Goal: Task Accomplishment & Management: Complete application form

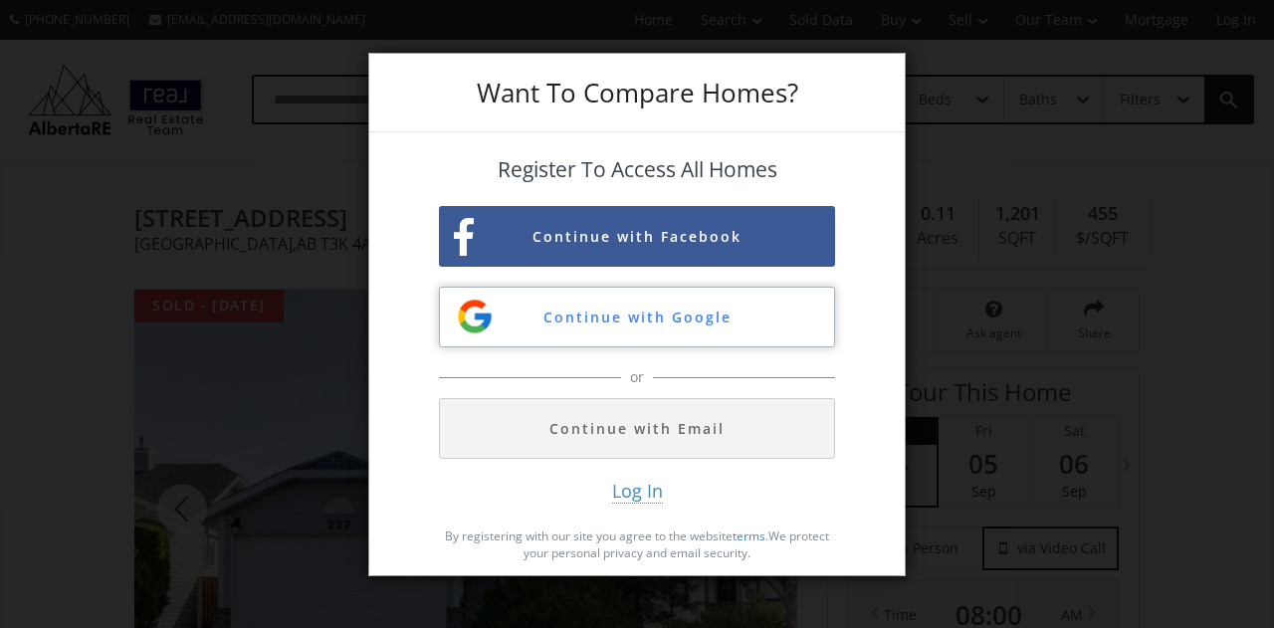
click at [651, 324] on button "Continue with Google" at bounding box center [637, 317] width 396 height 61
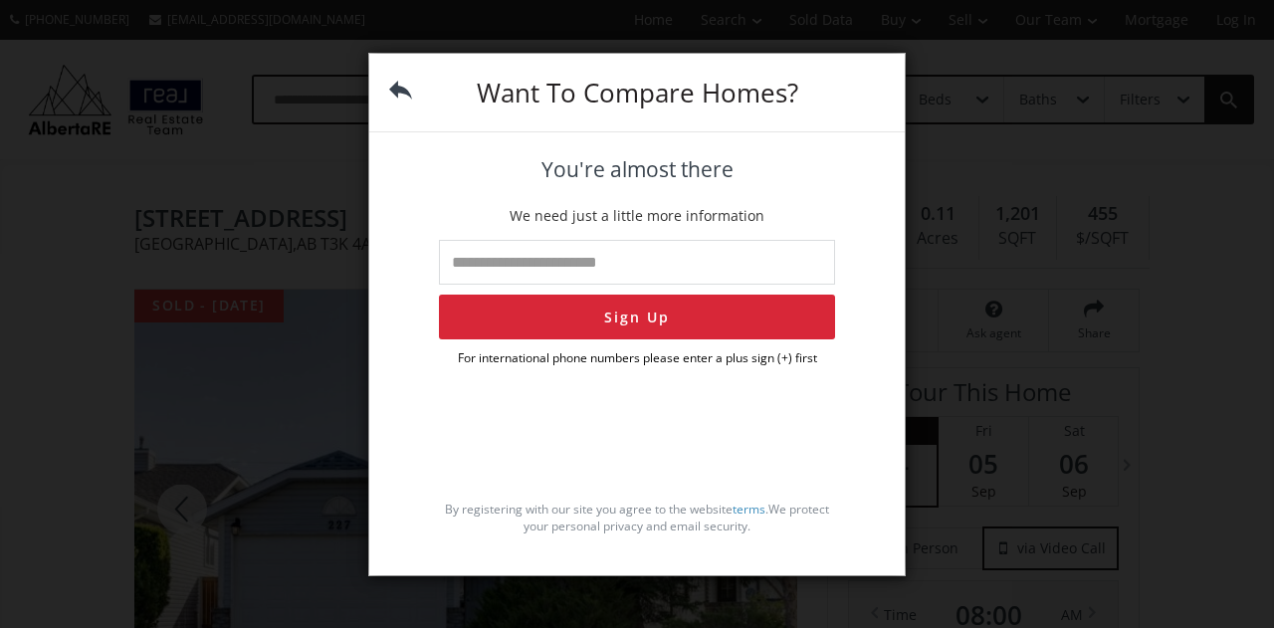
click at [485, 258] on input "tel" at bounding box center [637, 262] width 396 height 45
type input "**********"
click at [602, 322] on button "Sign Up" at bounding box center [637, 317] width 396 height 45
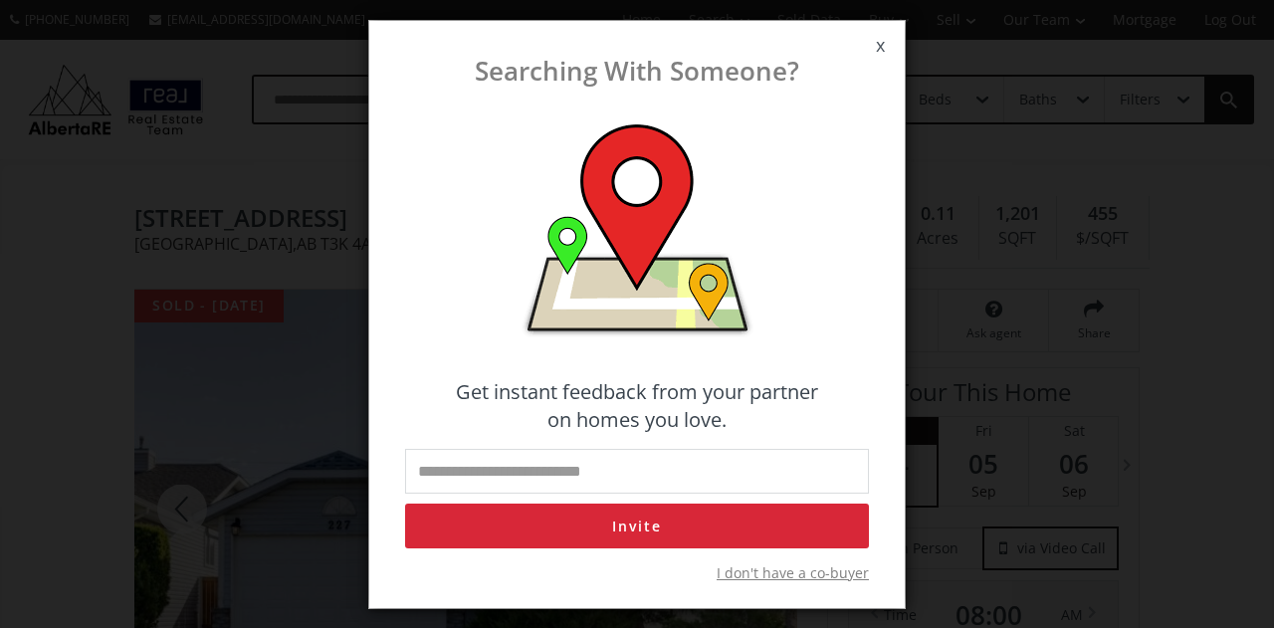
click at [805, 570] on span "I don't have a co-buyer" at bounding box center [793, 574] width 152 height 20
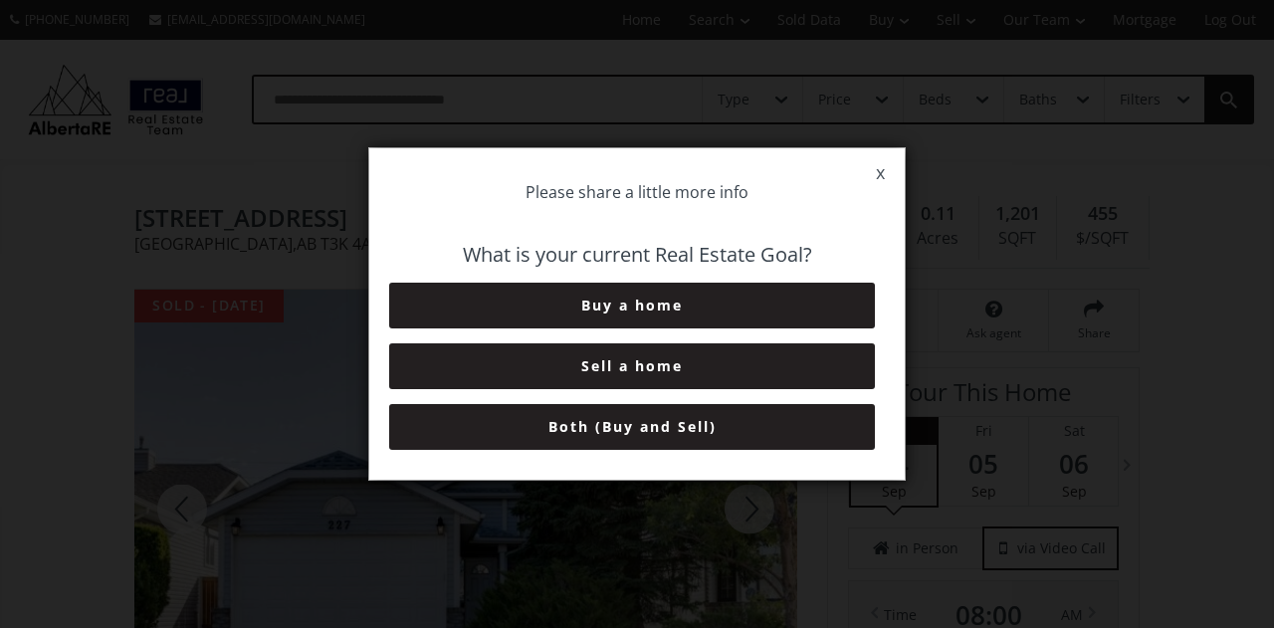
click at [884, 170] on span "x" at bounding box center [880, 173] width 49 height 56
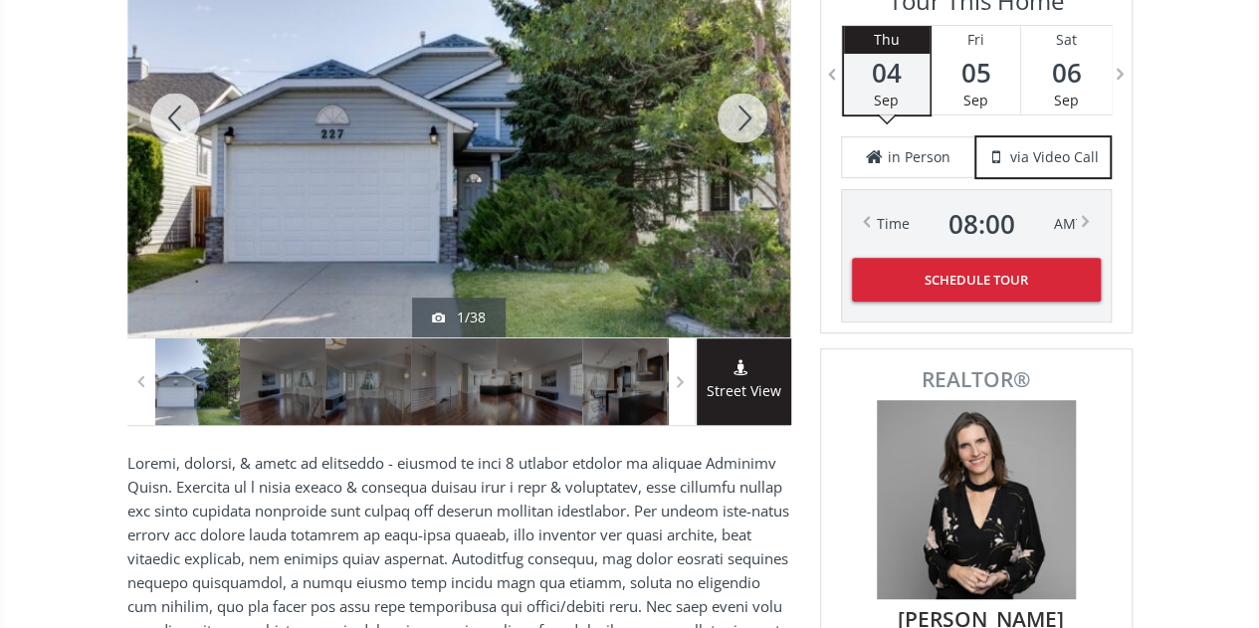
scroll to position [398, 0]
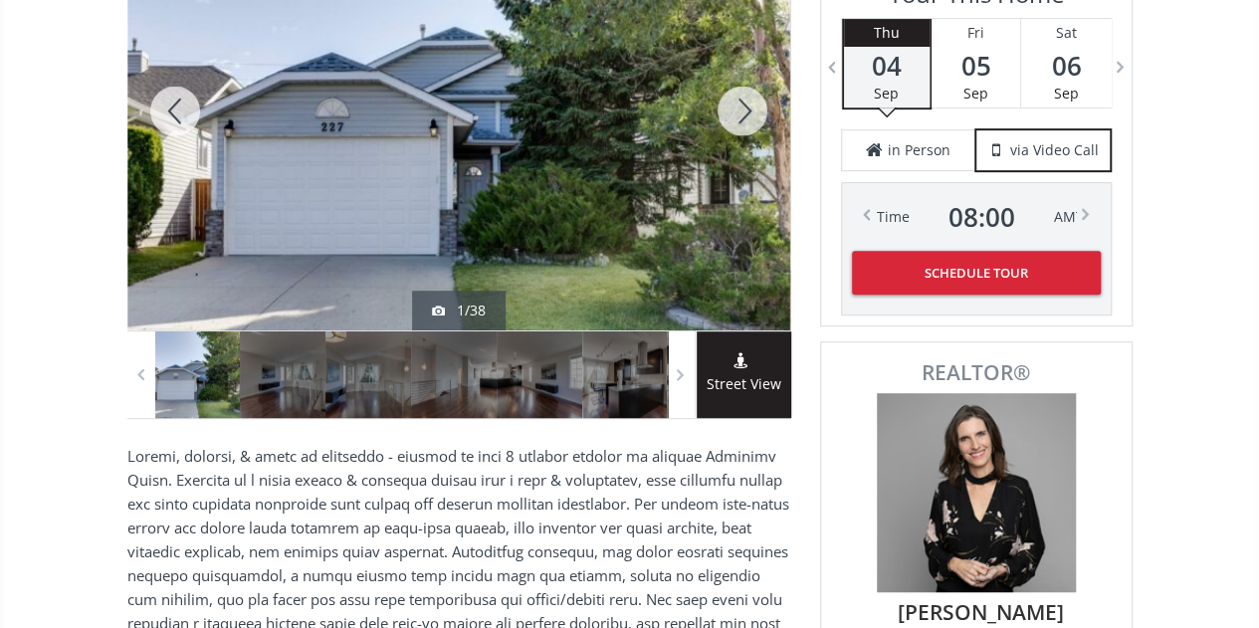
click at [741, 103] on div at bounding box center [743, 110] width 96 height 439
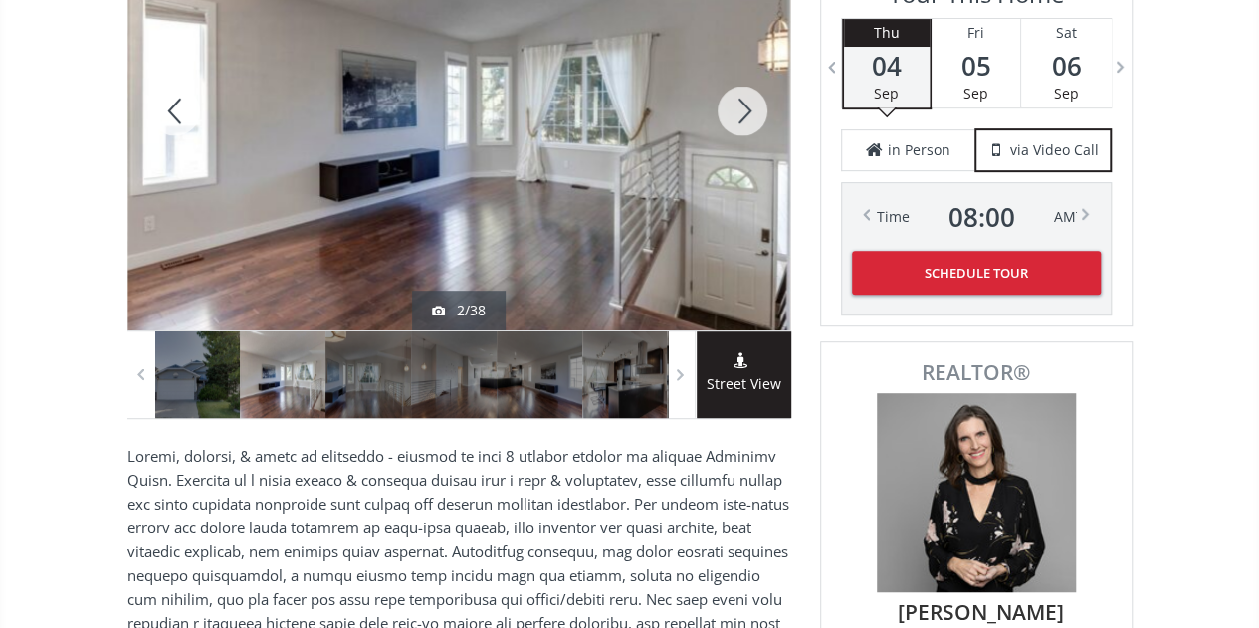
click at [741, 103] on div at bounding box center [743, 110] width 96 height 439
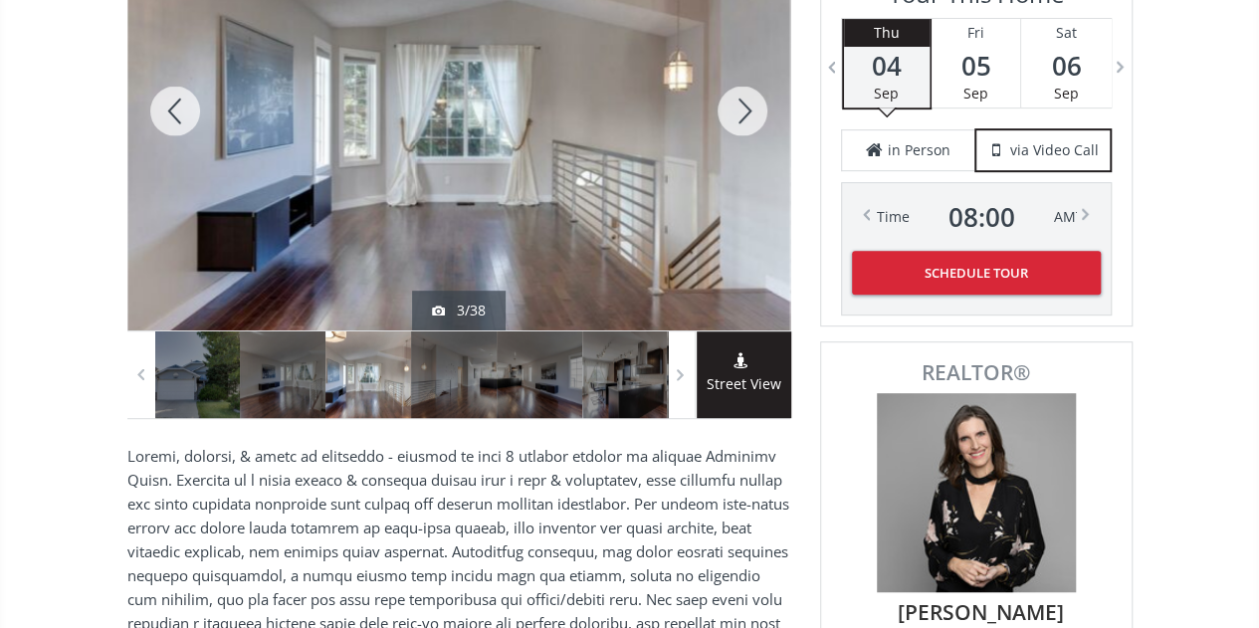
click at [741, 103] on div at bounding box center [743, 110] width 96 height 439
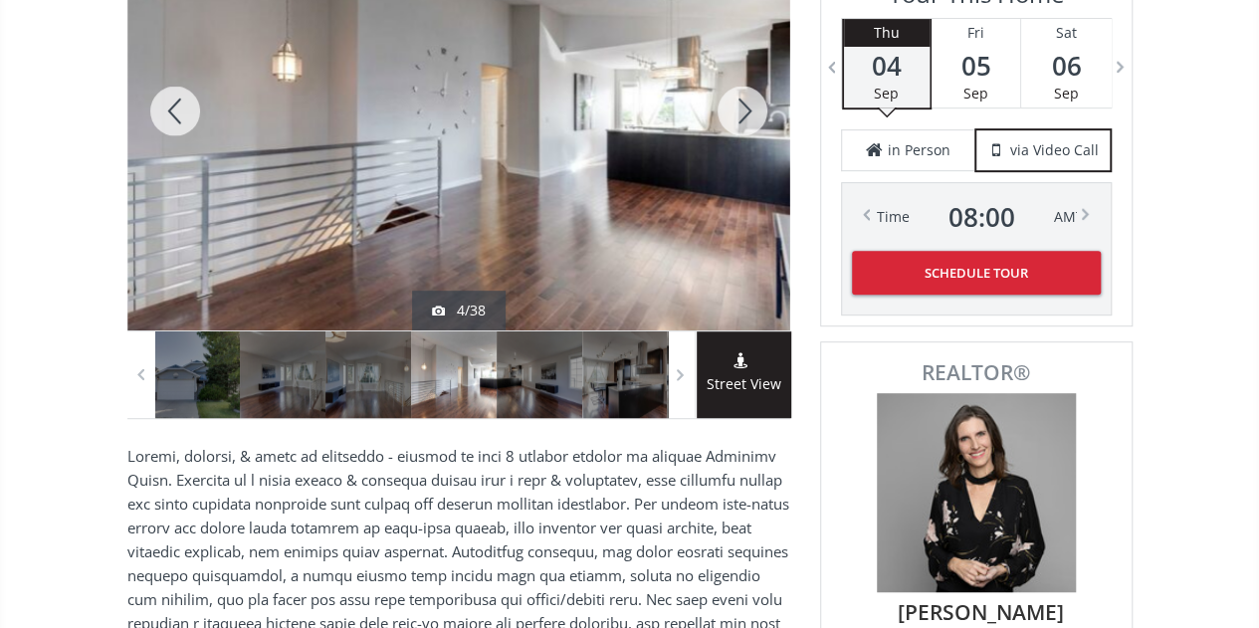
click at [741, 103] on div at bounding box center [743, 110] width 96 height 439
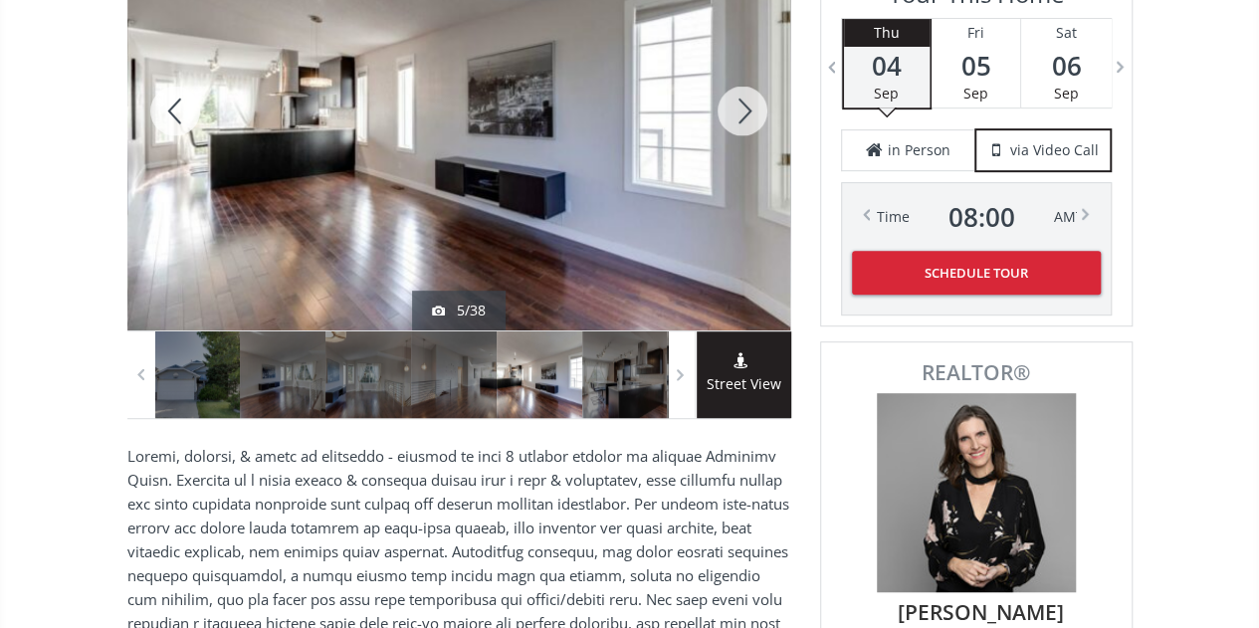
click at [741, 103] on div at bounding box center [743, 110] width 96 height 439
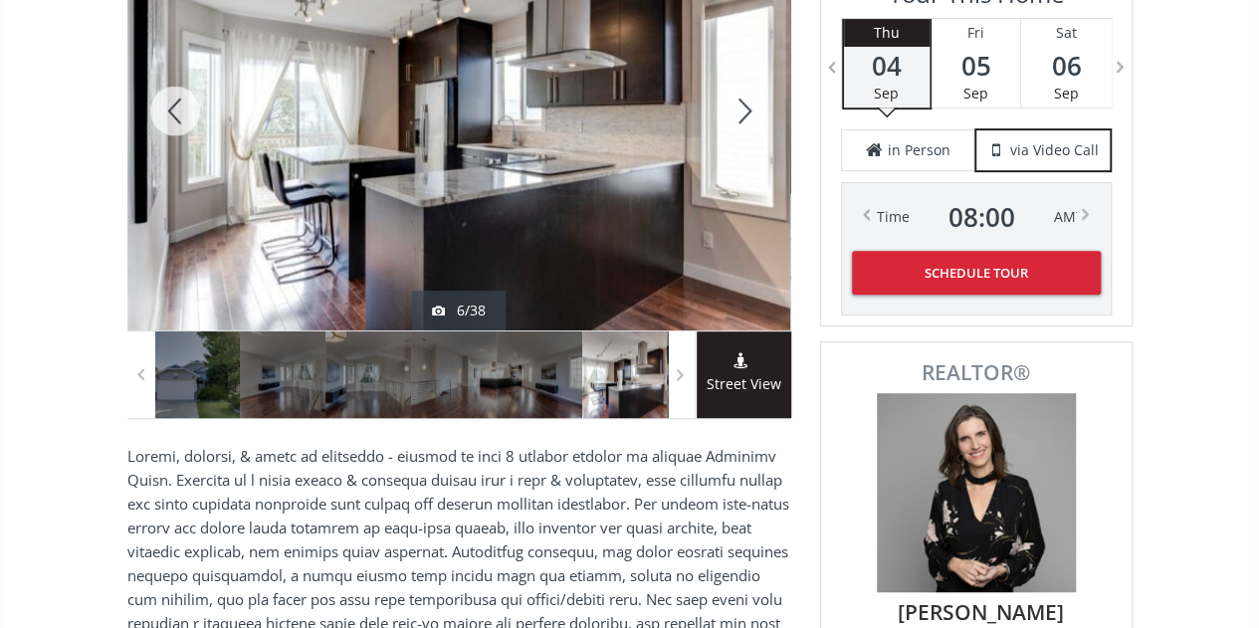
click at [741, 103] on div at bounding box center [743, 110] width 96 height 439
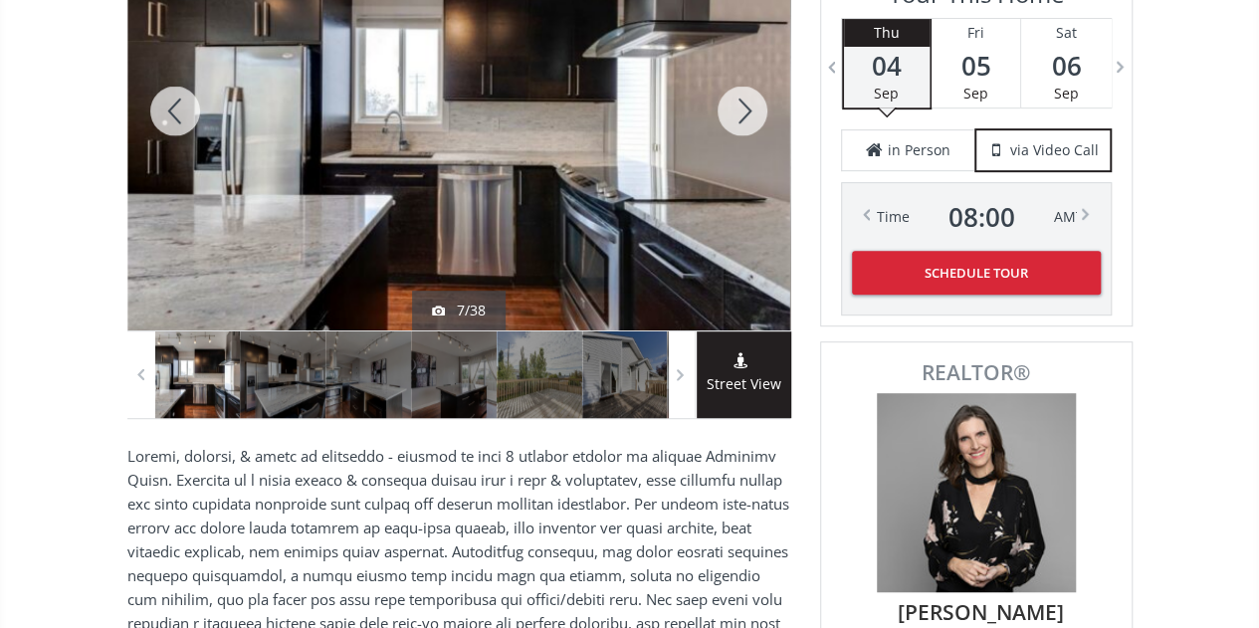
click at [741, 103] on div at bounding box center [743, 110] width 96 height 439
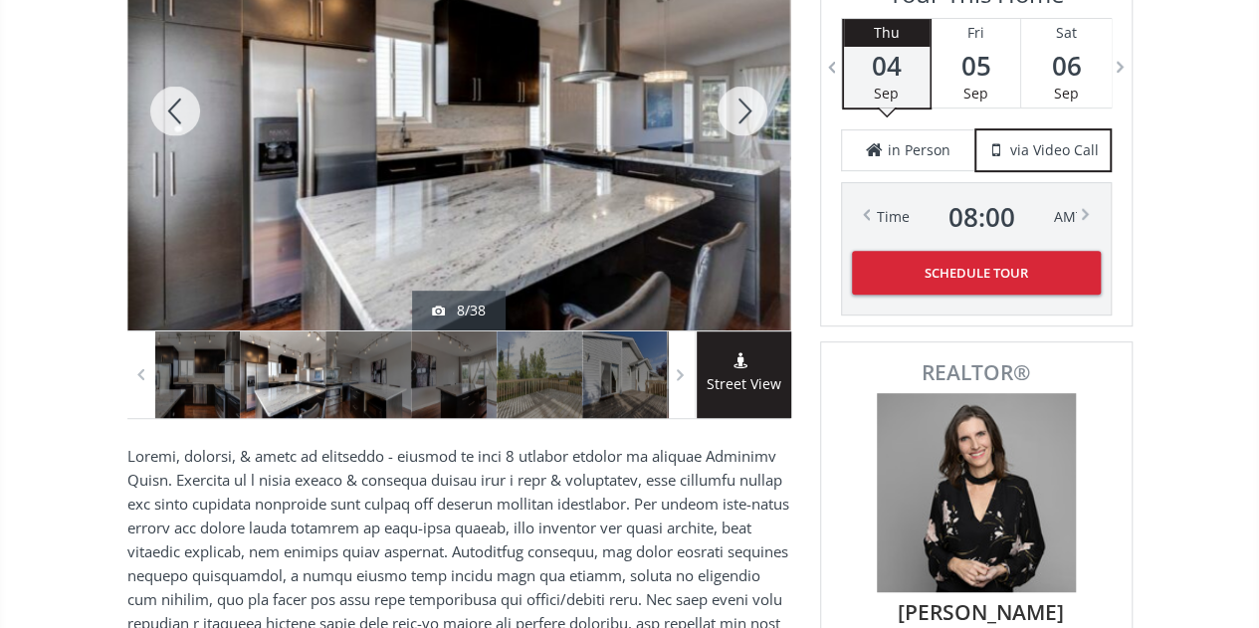
click at [741, 103] on div at bounding box center [743, 110] width 96 height 439
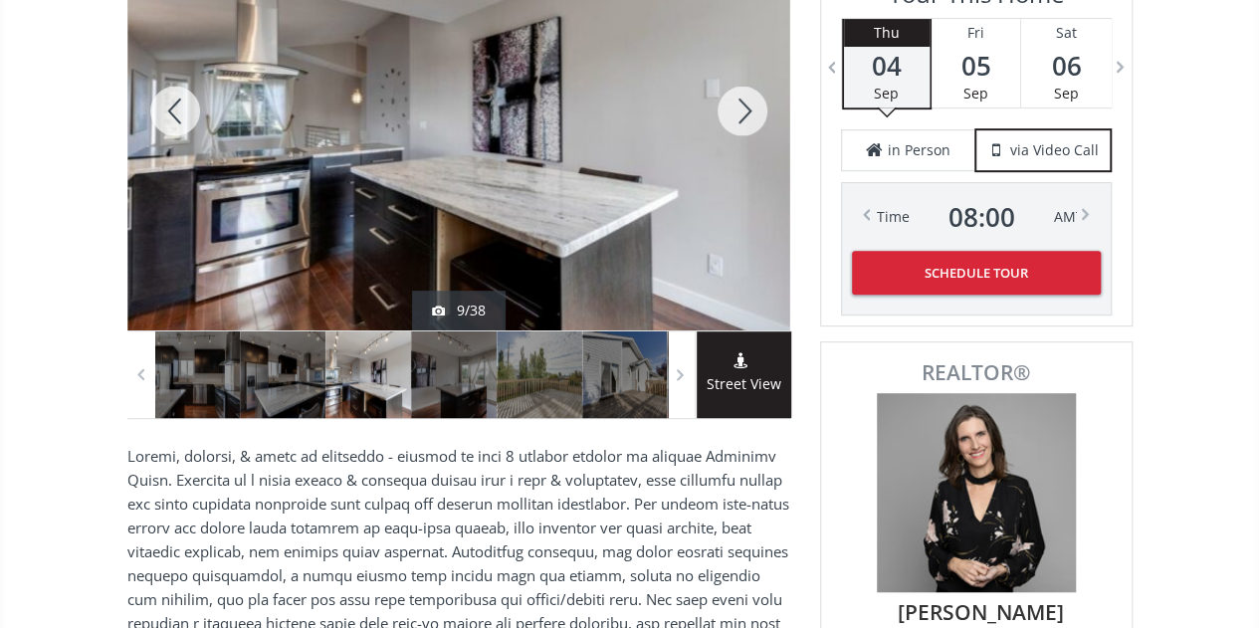
click at [741, 103] on div at bounding box center [743, 110] width 96 height 439
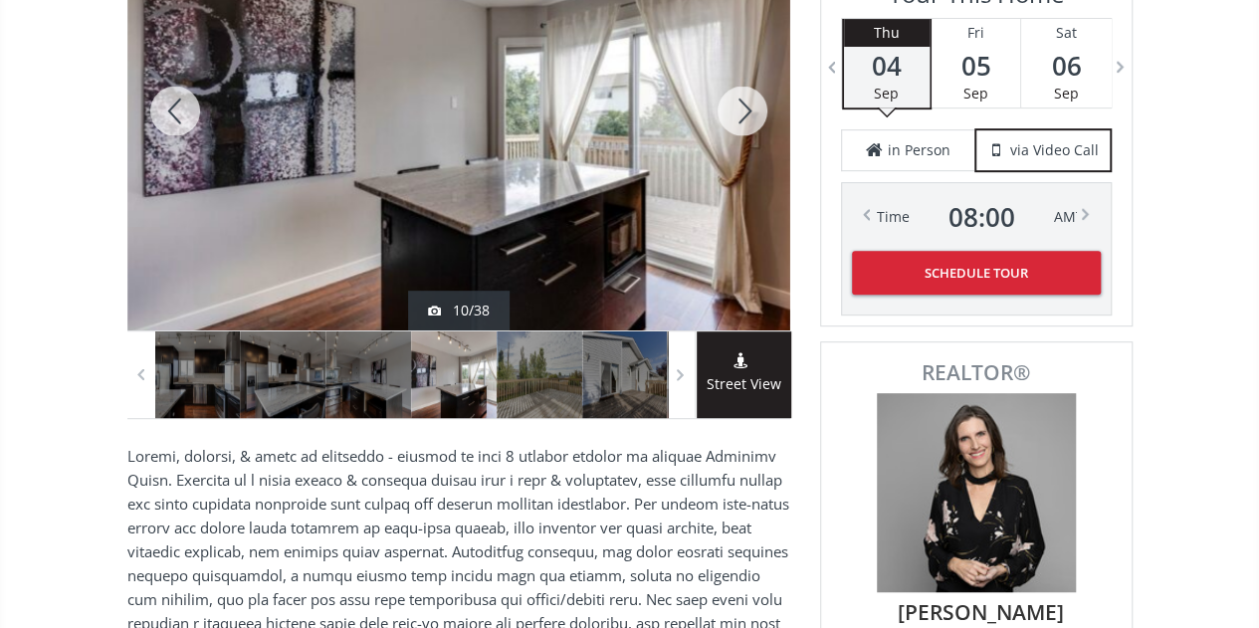
click at [741, 103] on div at bounding box center [743, 110] width 96 height 439
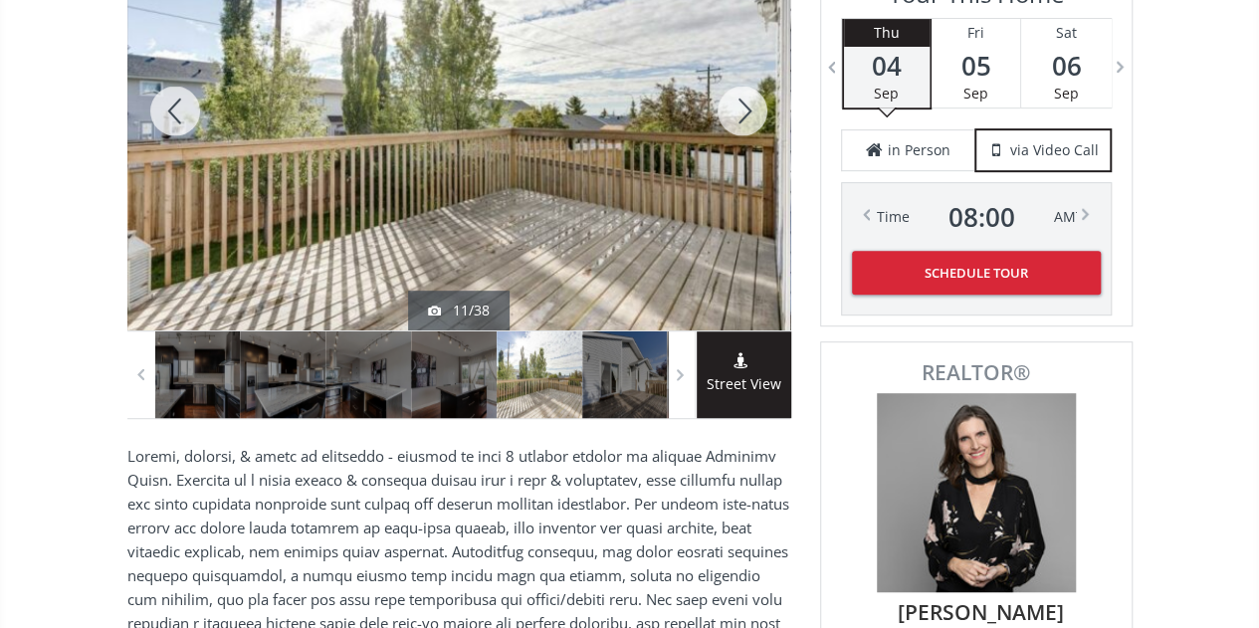
click at [741, 103] on div at bounding box center [743, 110] width 96 height 439
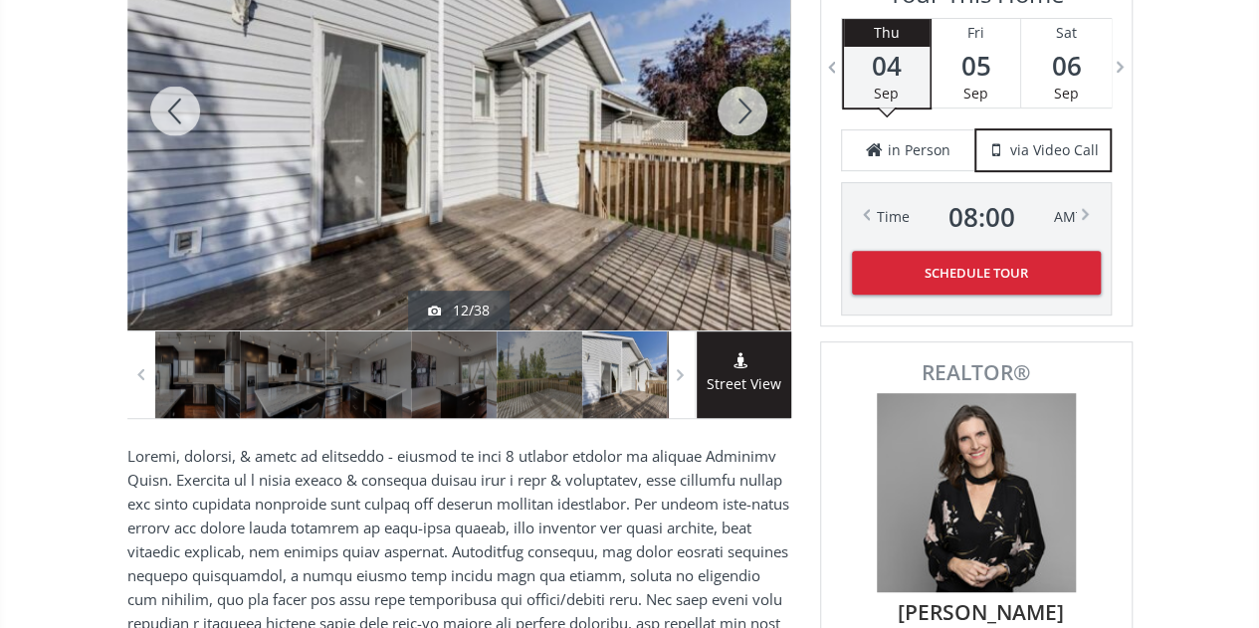
click at [741, 103] on div at bounding box center [743, 110] width 96 height 439
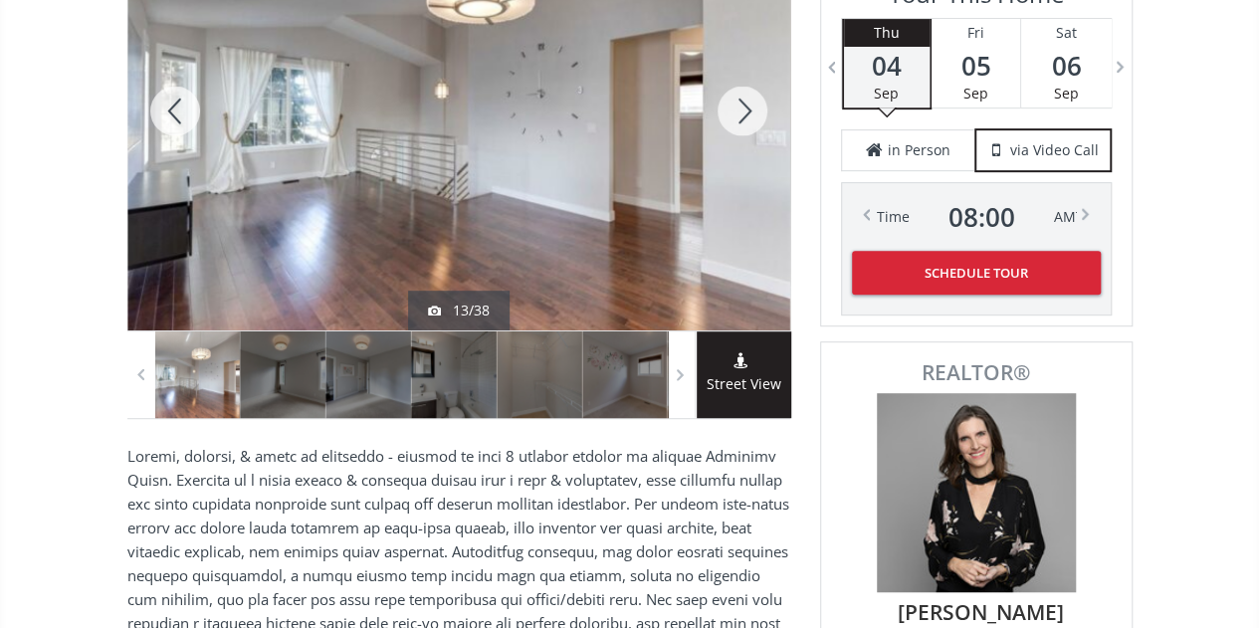
click at [741, 103] on div at bounding box center [743, 110] width 96 height 439
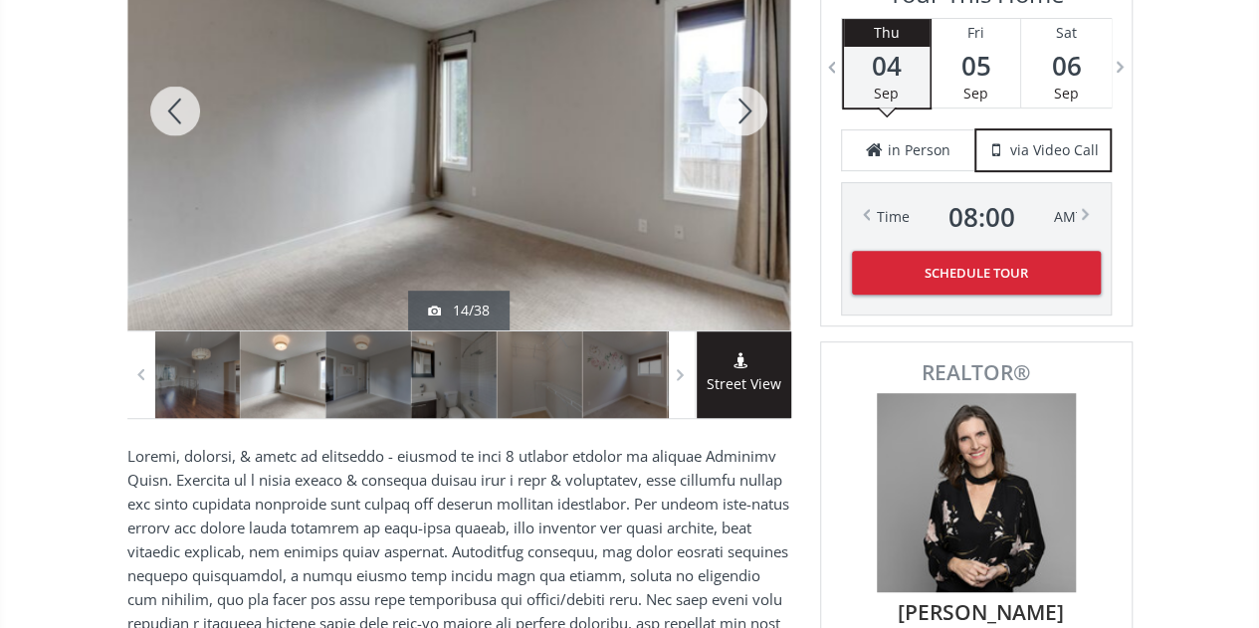
click at [741, 103] on div at bounding box center [743, 110] width 96 height 439
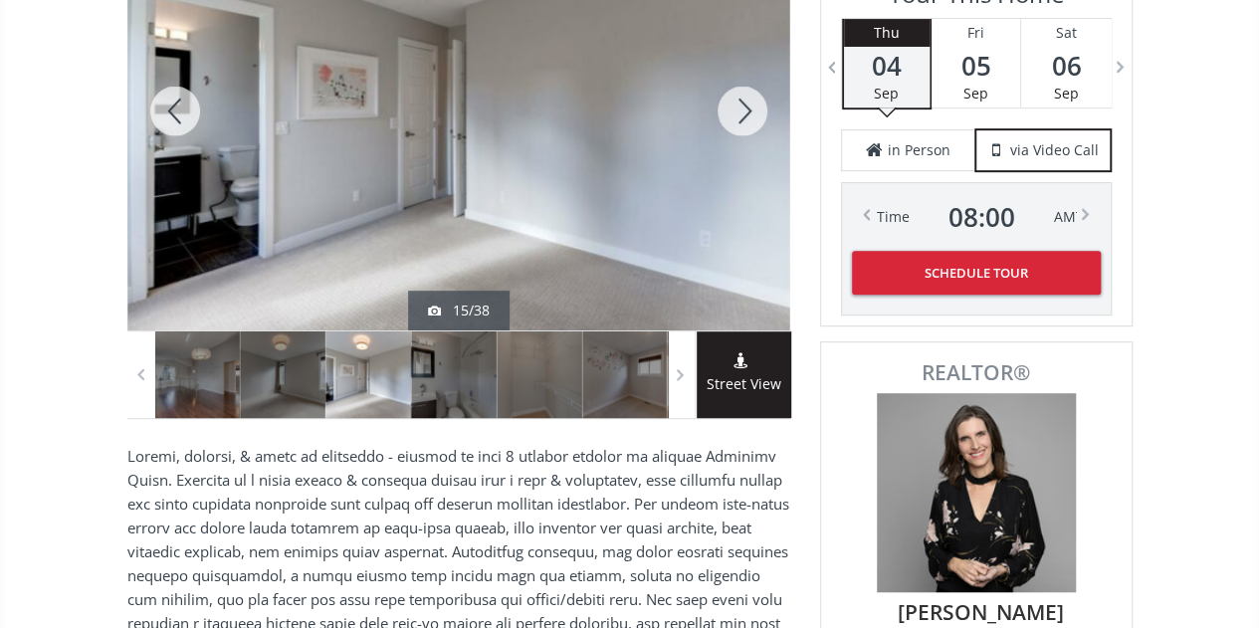
click at [741, 103] on div at bounding box center [743, 110] width 96 height 439
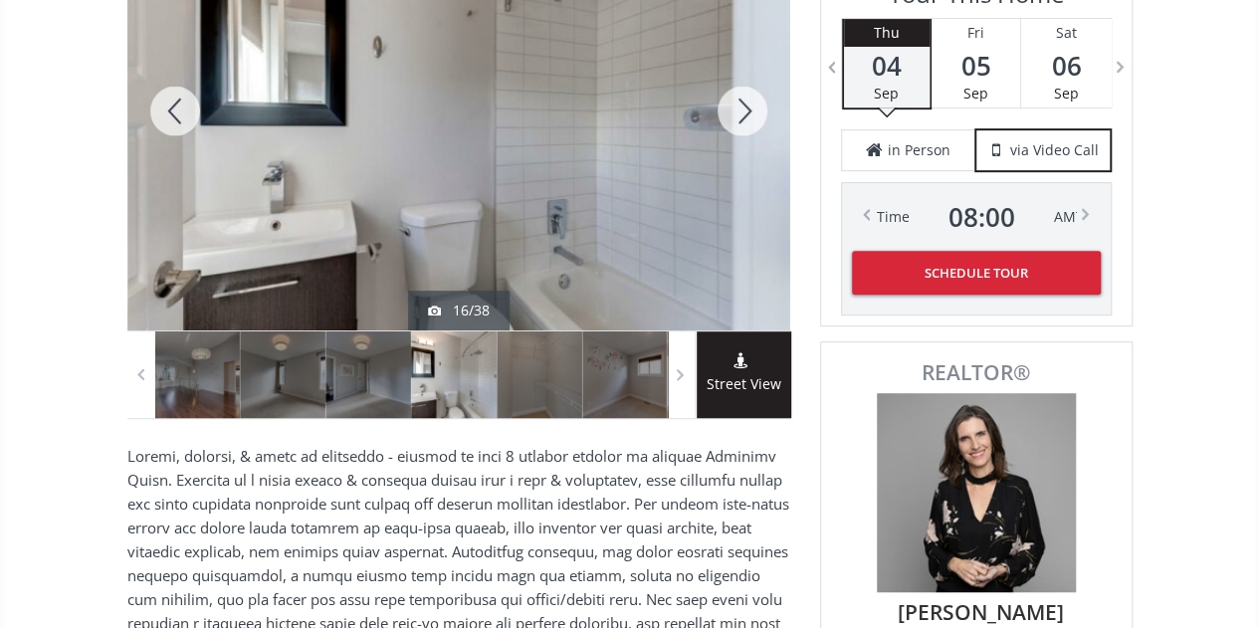
click at [741, 103] on div at bounding box center [743, 110] width 96 height 439
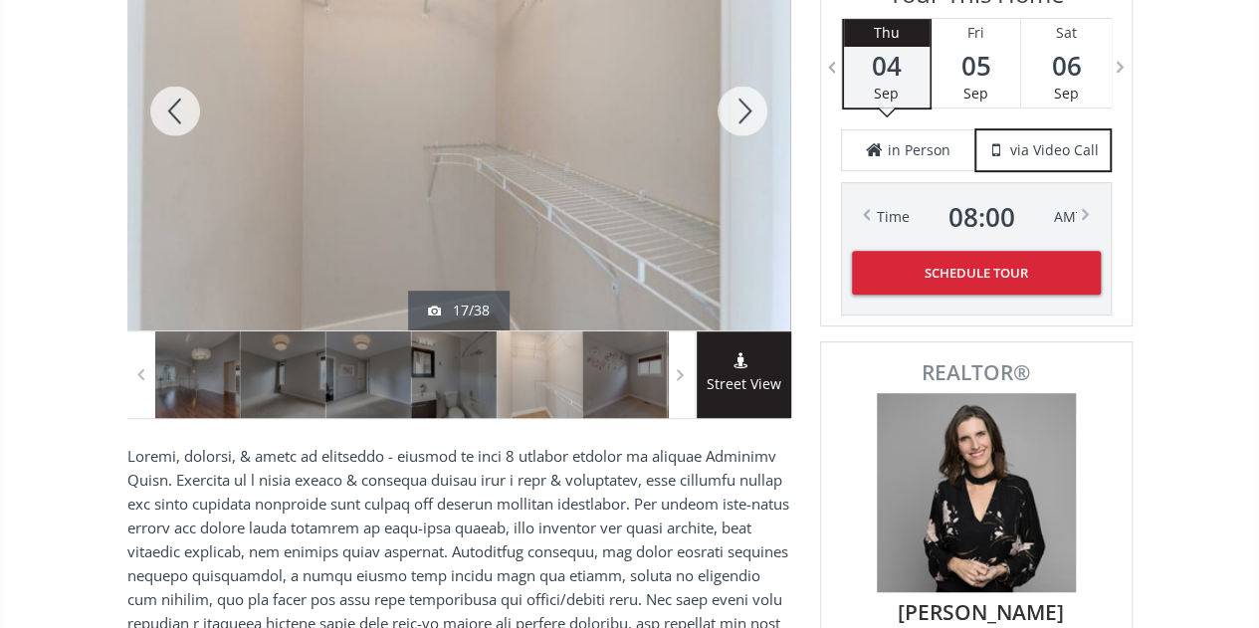
click at [741, 103] on div at bounding box center [743, 110] width 96 height 439
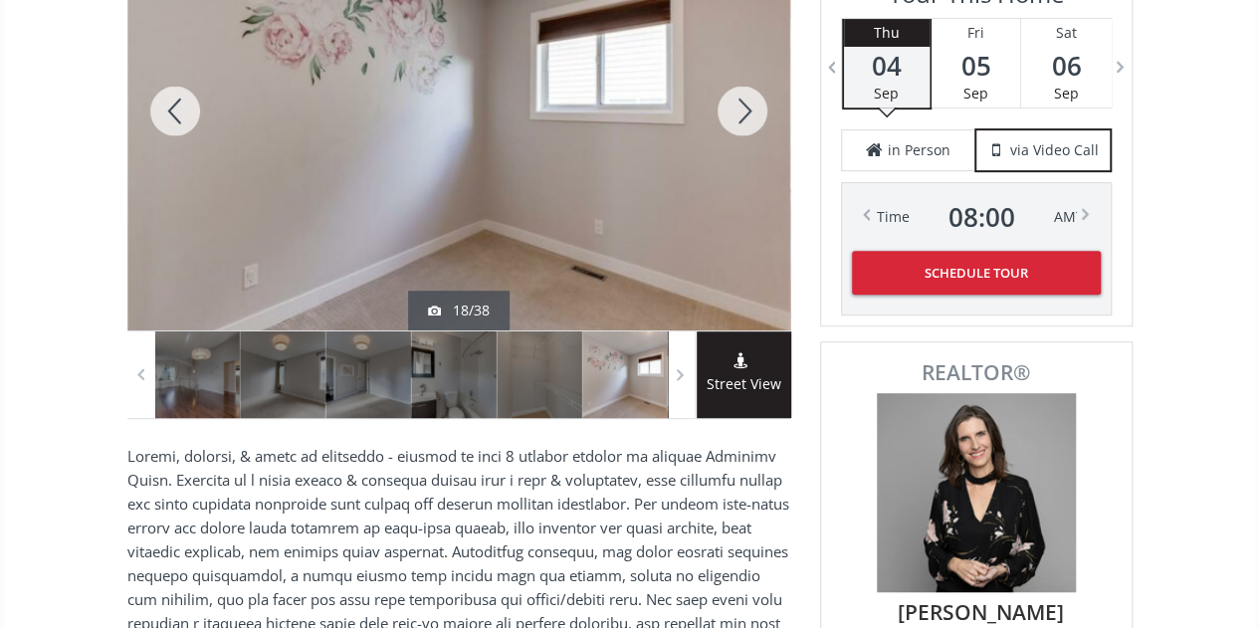
click at [741, 103] on div at bounding box center [743, 110] width 96 height 439
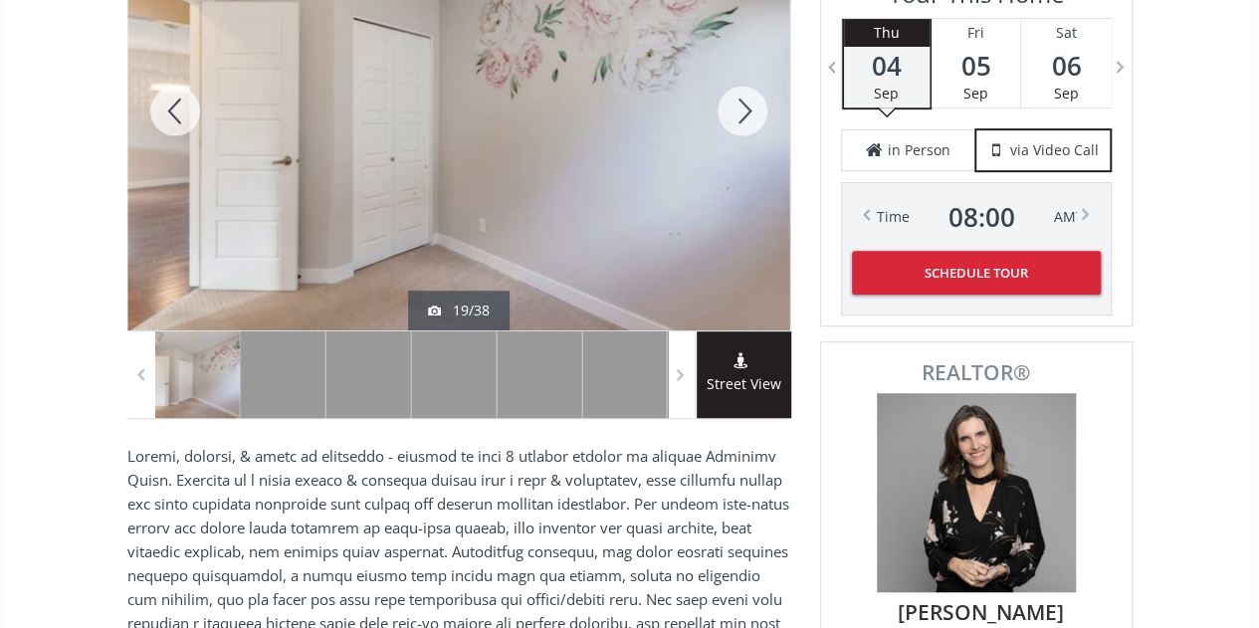
click at [741, 103] on div at bounding box center [743, 110] width 96 height 439
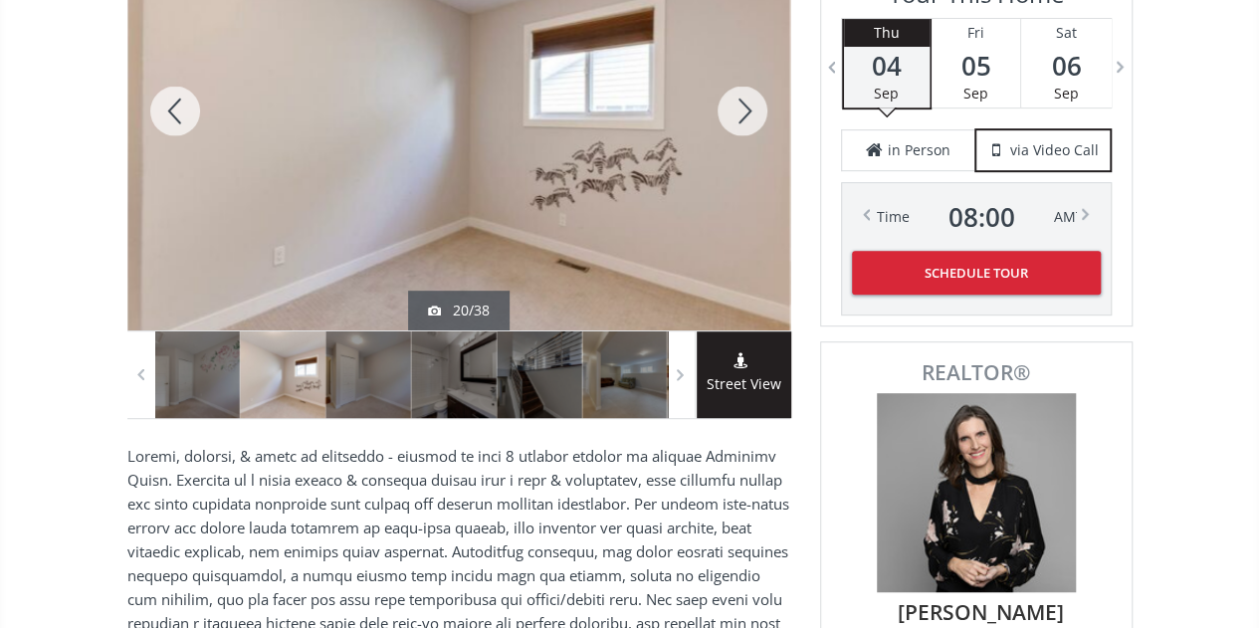
click at [741, 103] on div at bounding box center [743, 110] width 96 height 439
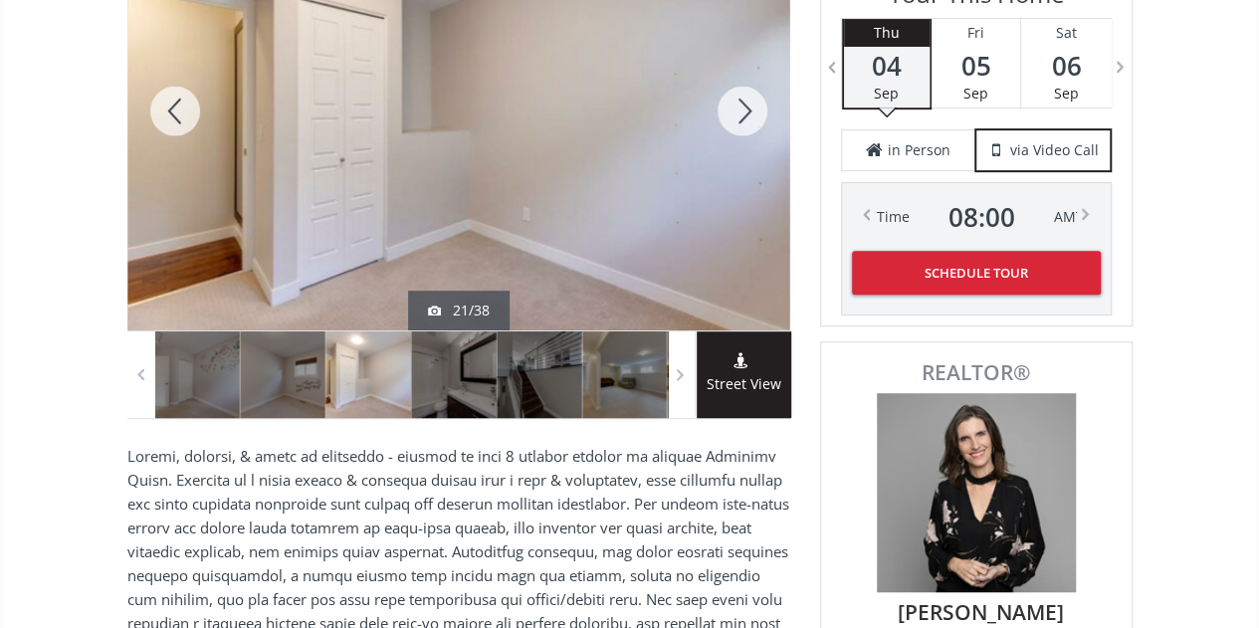
click at [741, 103] on div at bounding box center [743, 110] width 96 height 439
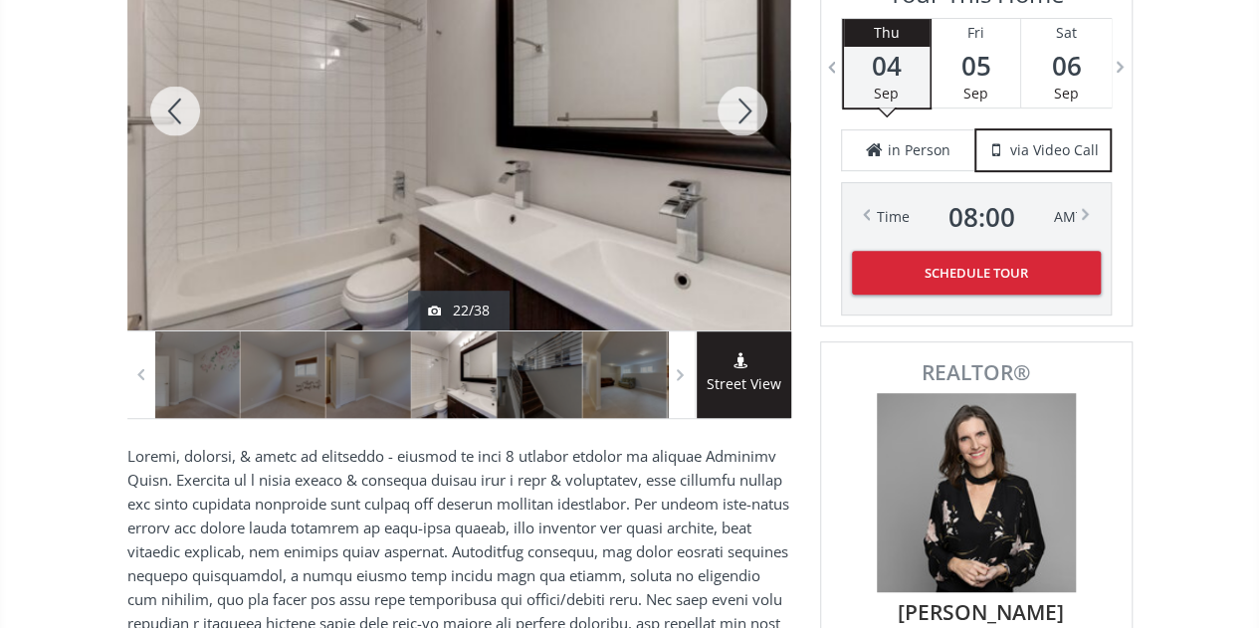
click at [741, 103] on div at bounding box center [743, 110] width 96 height 439
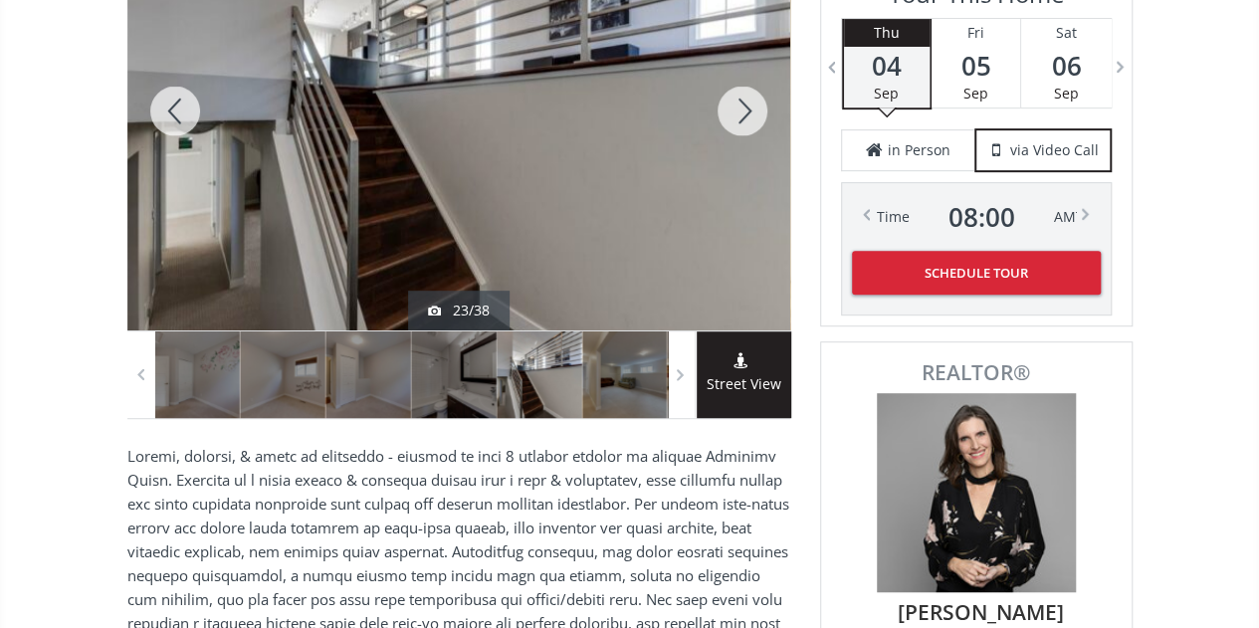
click at [741, 103] on div at bounding box center [743, 110] width 96 height 439
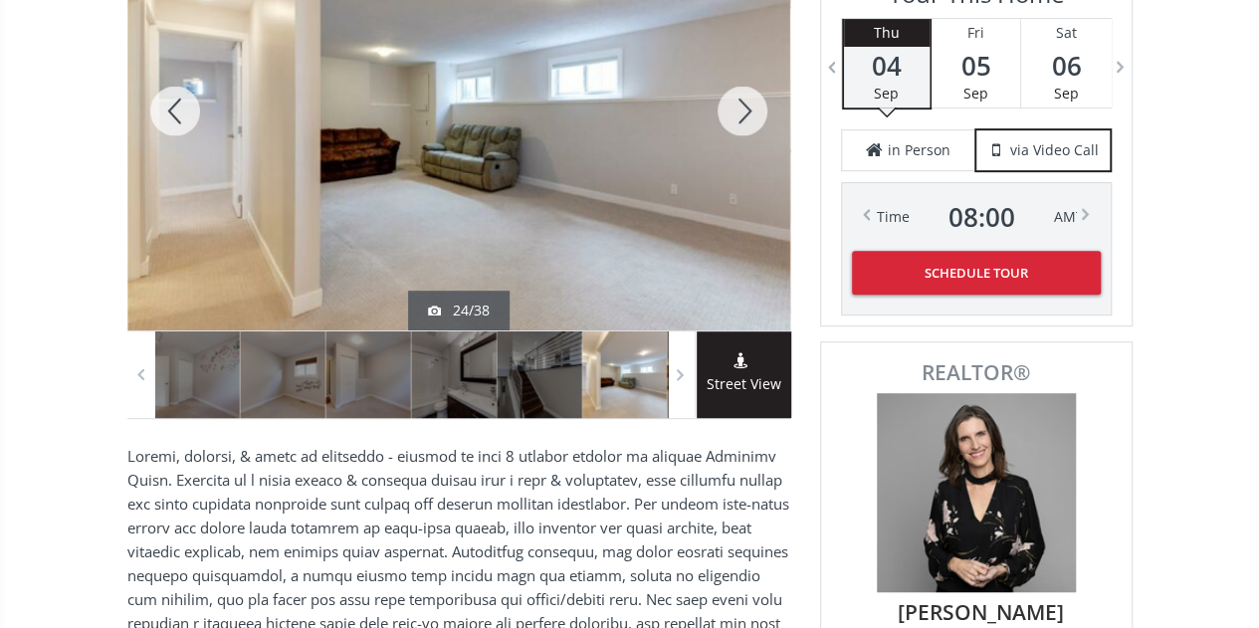
click at [741, 103] on div at bounding box center [743, 110] width 96 height 439
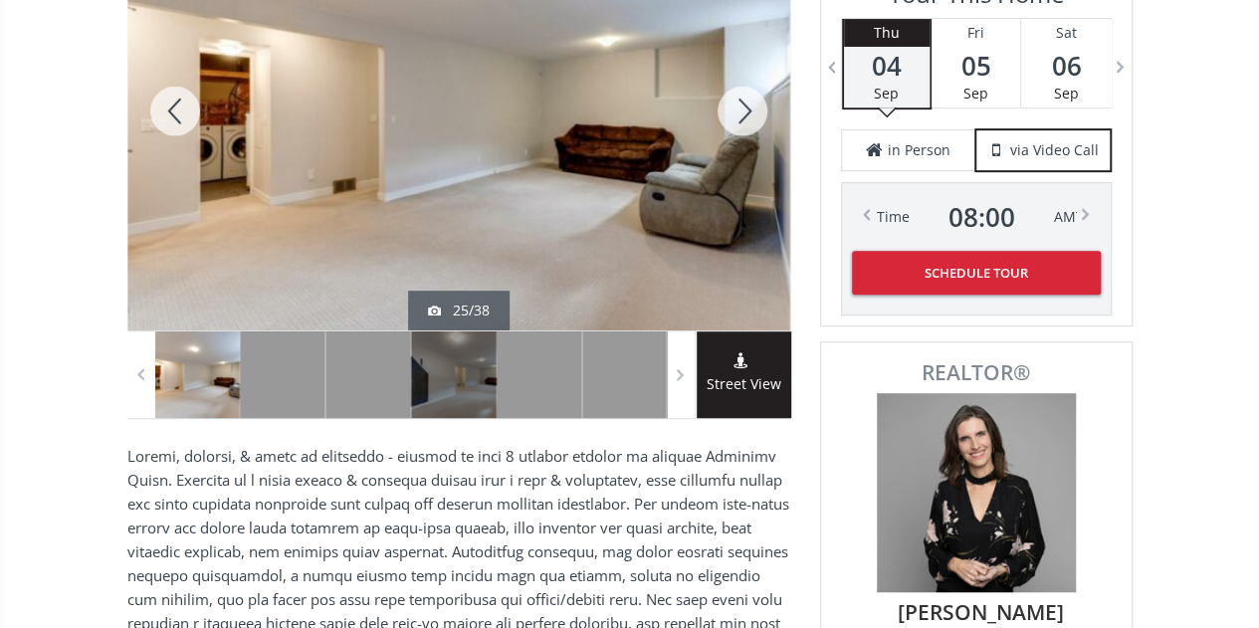
click at [741, 103] on div at bounding box center [743, 110] width 96 height 439
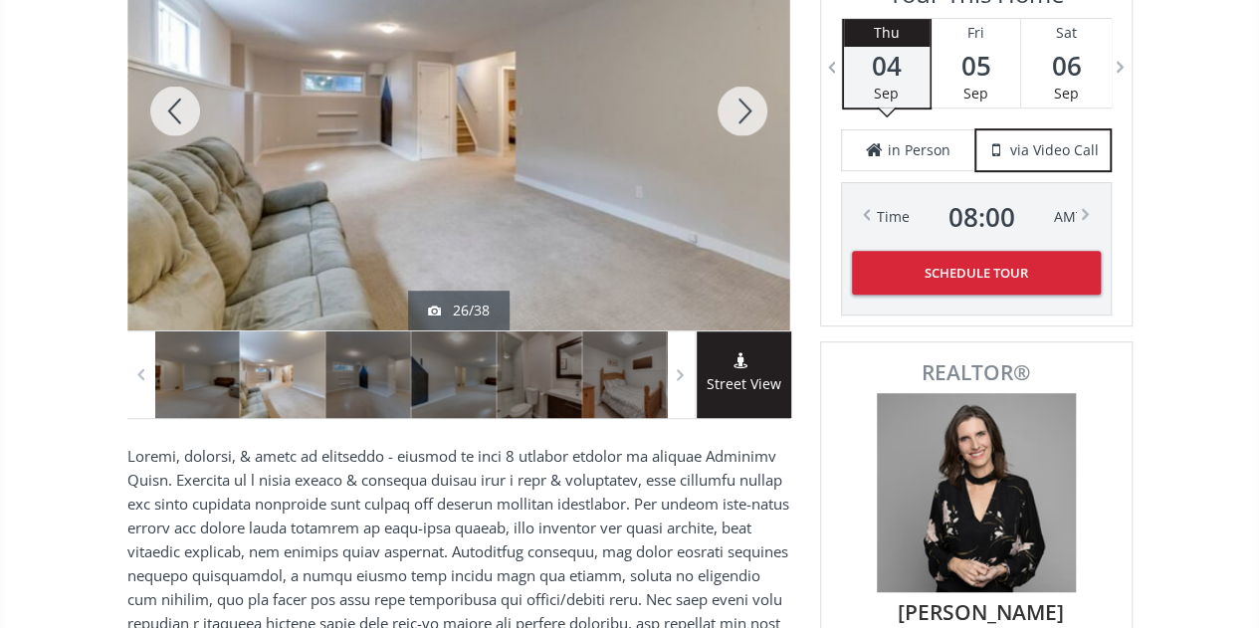
click at [187, 107] on div at bounding box center [175, 110] width 96 height 439
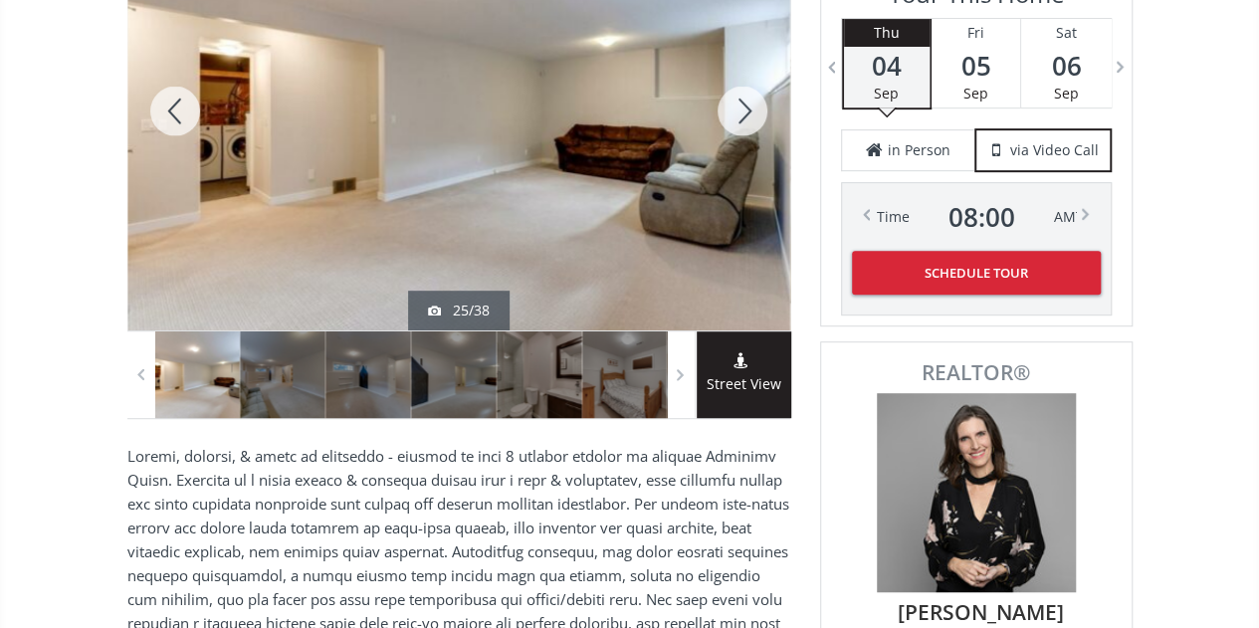
click at [755, 103] on div at bounding box center [743, 110] width 96 height 439
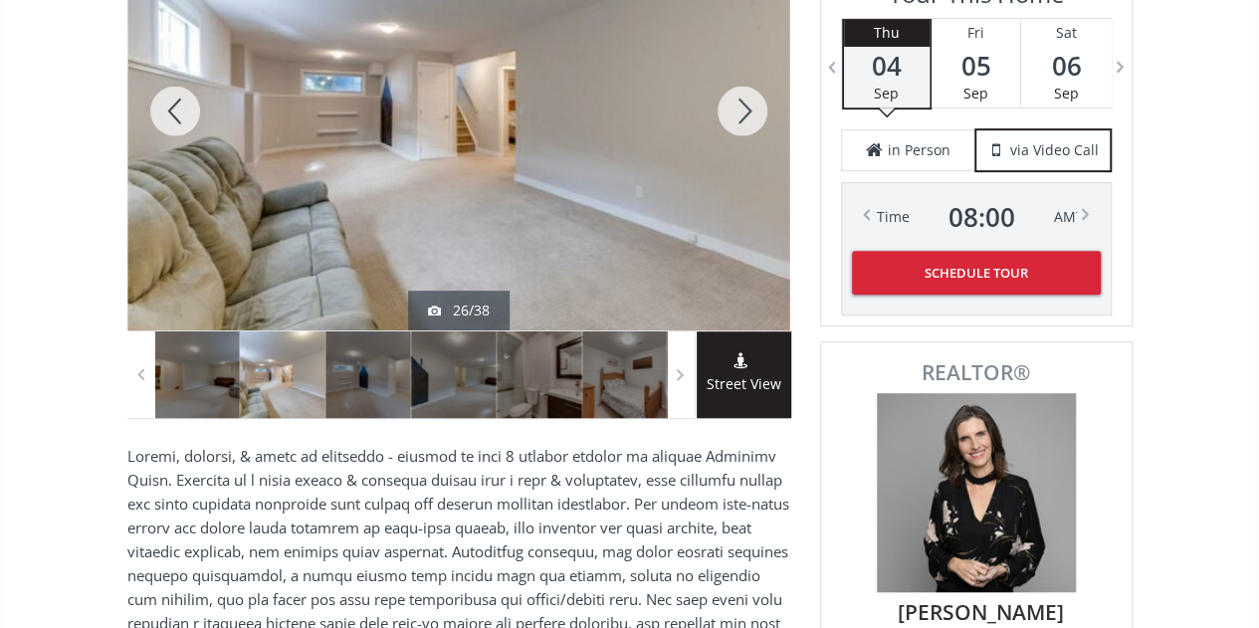
click at [724, 107] on div at bounding box center [743, 110] width 96 height 439
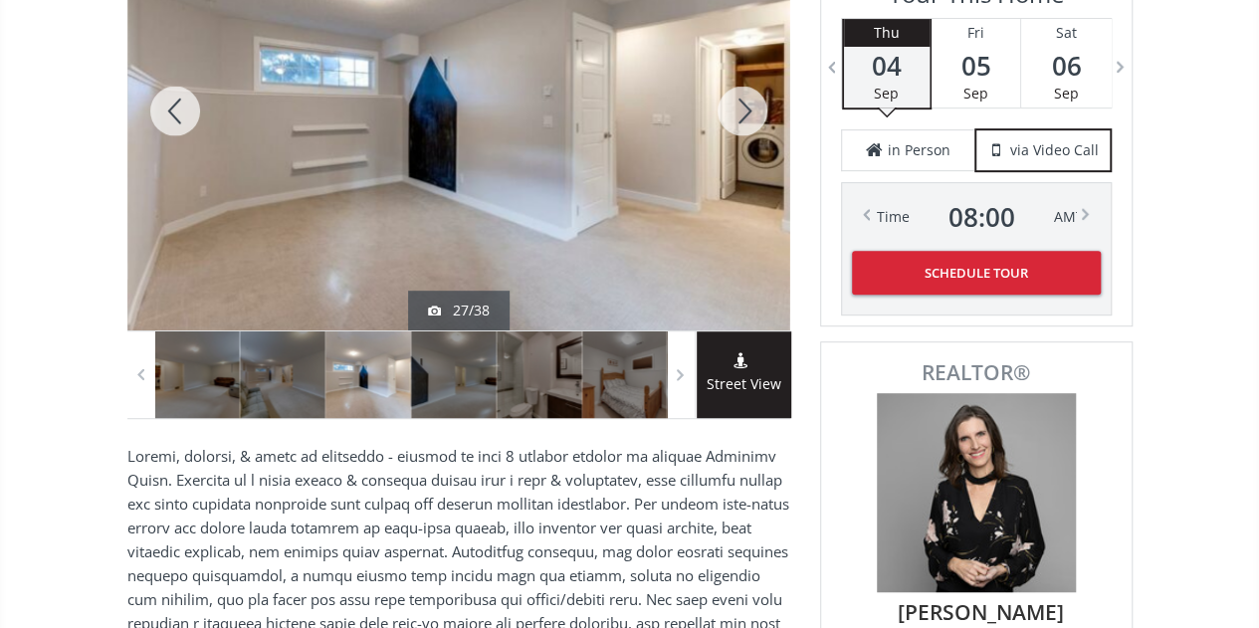
click at [739, 107] on div at bounding box center [743, 110] width 96 height 439
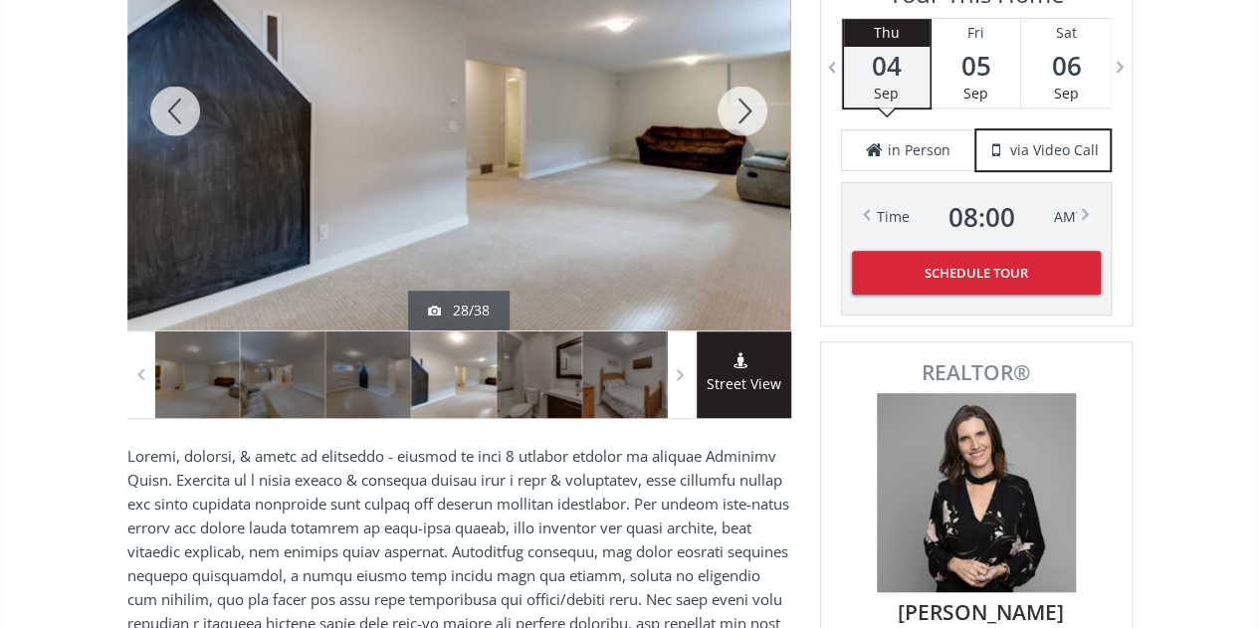
click at [739, 107] on div at bounding box center [743, 110] width 96 height 439
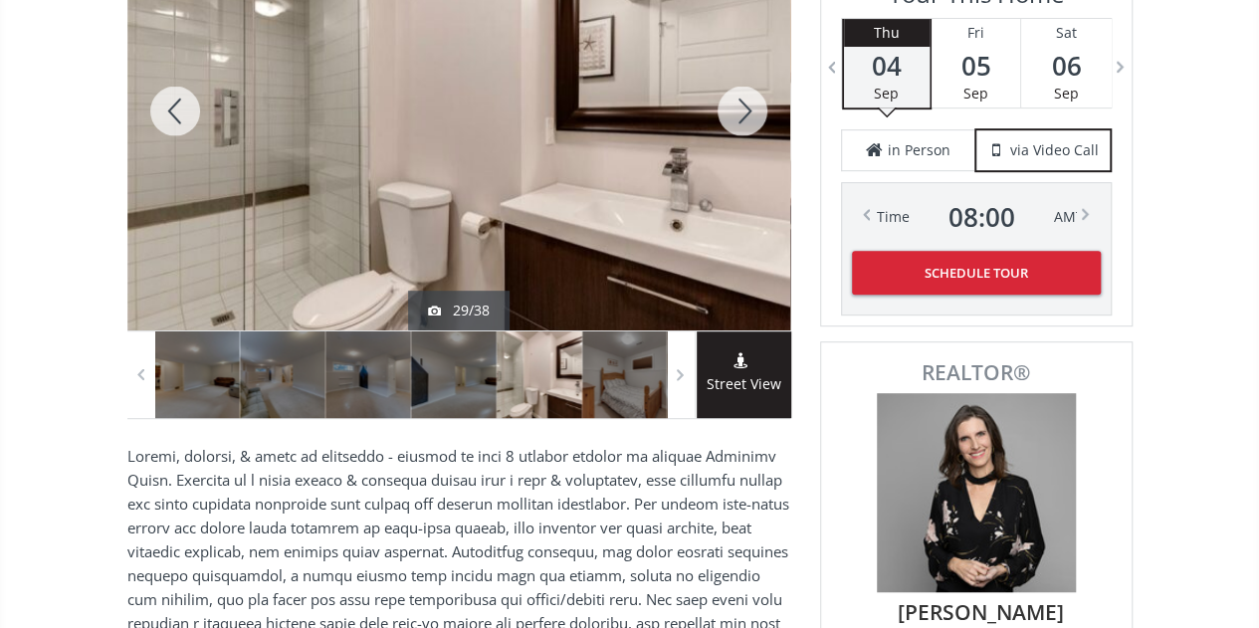
click at [748, 111] on div at bounding box center [743, 110] width 96 height 439
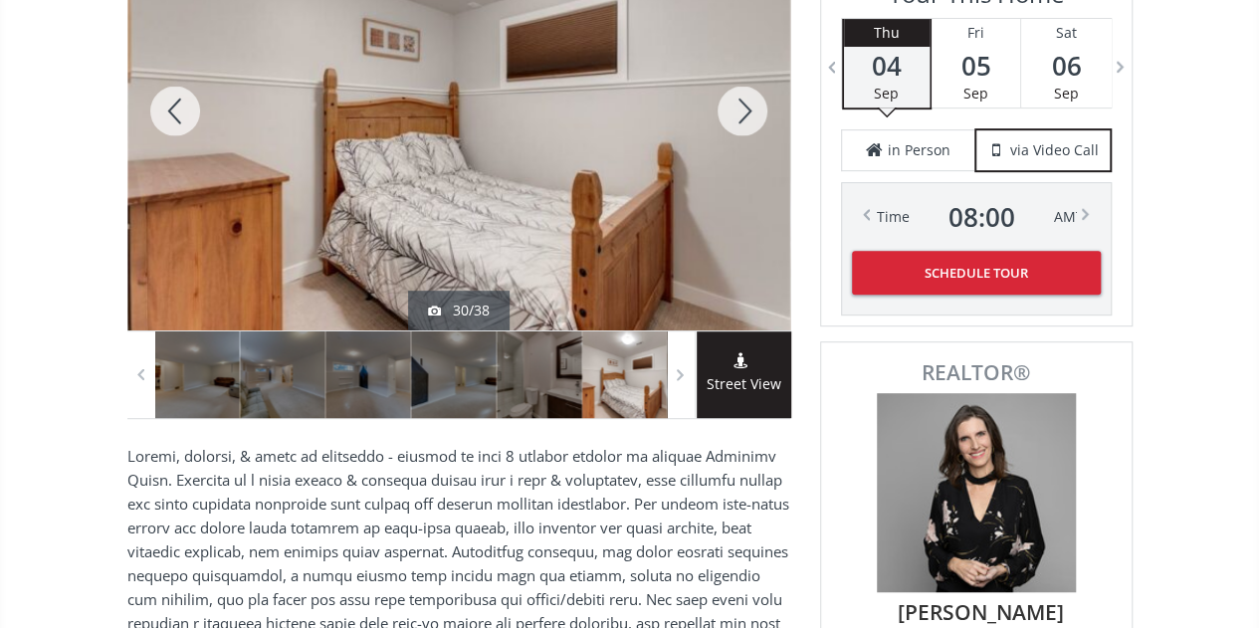
click at [748, 111] on div at bounding box center [743, 110] width 96 height 439
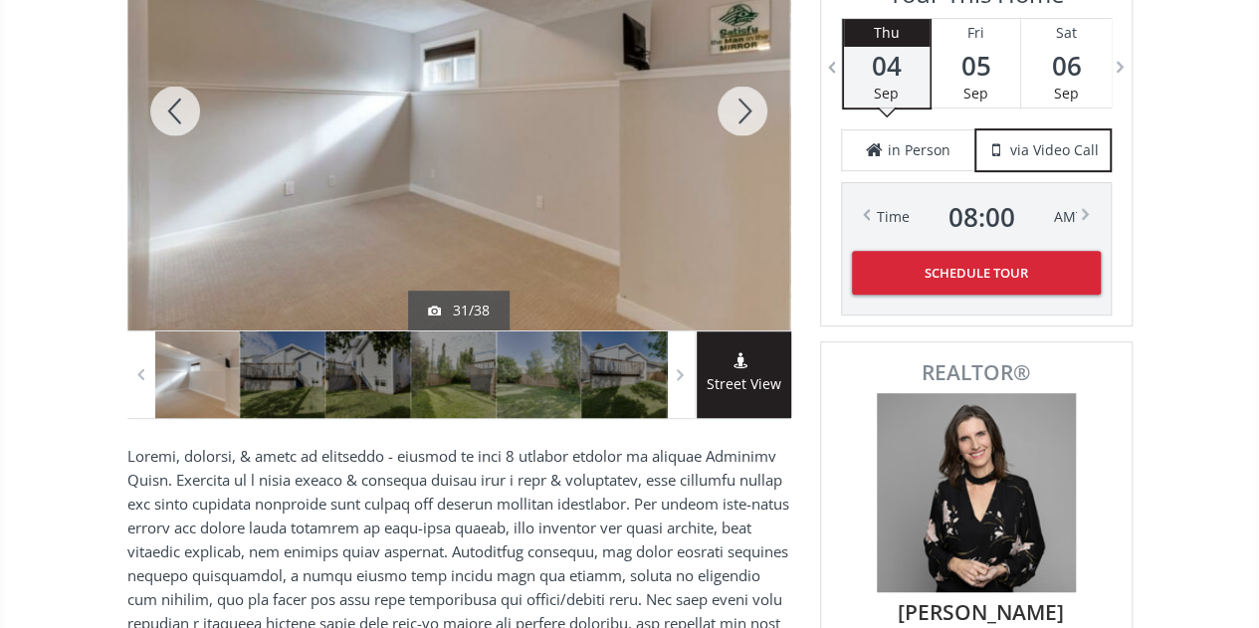
click at [748, 111] on div at bounding box center [743, 110] width 96 height 439
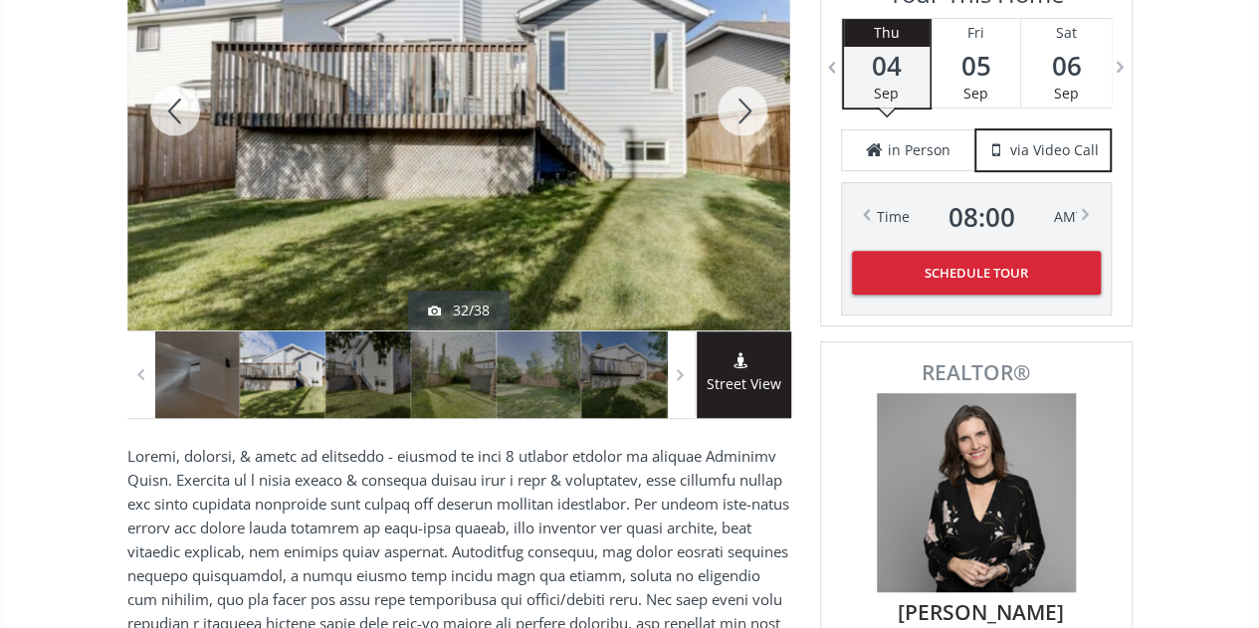
click at [748, 111] on div at bounding box center [743, 110] width 96 height 439
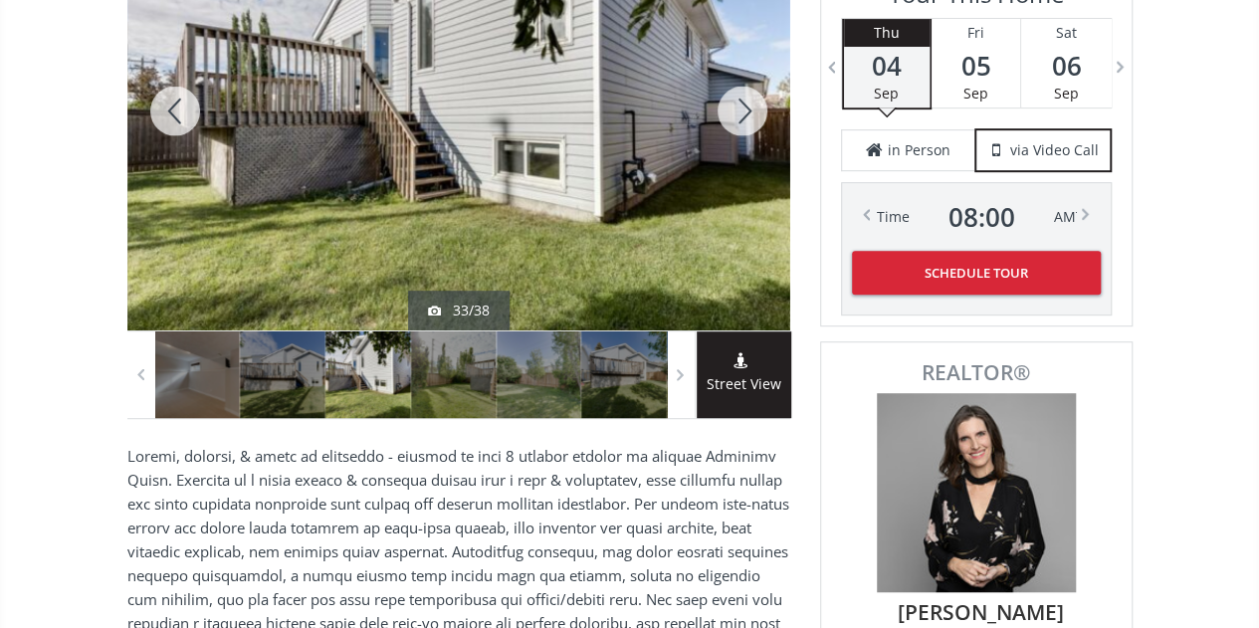
click at [748, 111] on div at bounding box center [743, 110] width 96 height 439
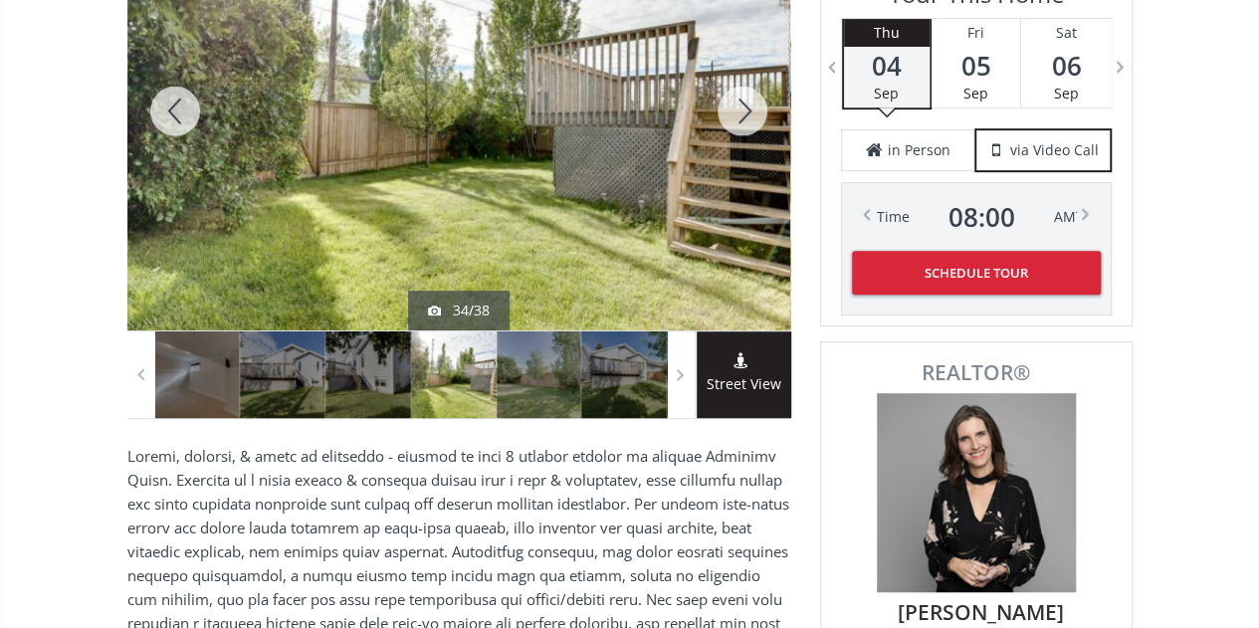
click at [735, 106] on div at bounding box center [743, 110] width 96 height 439
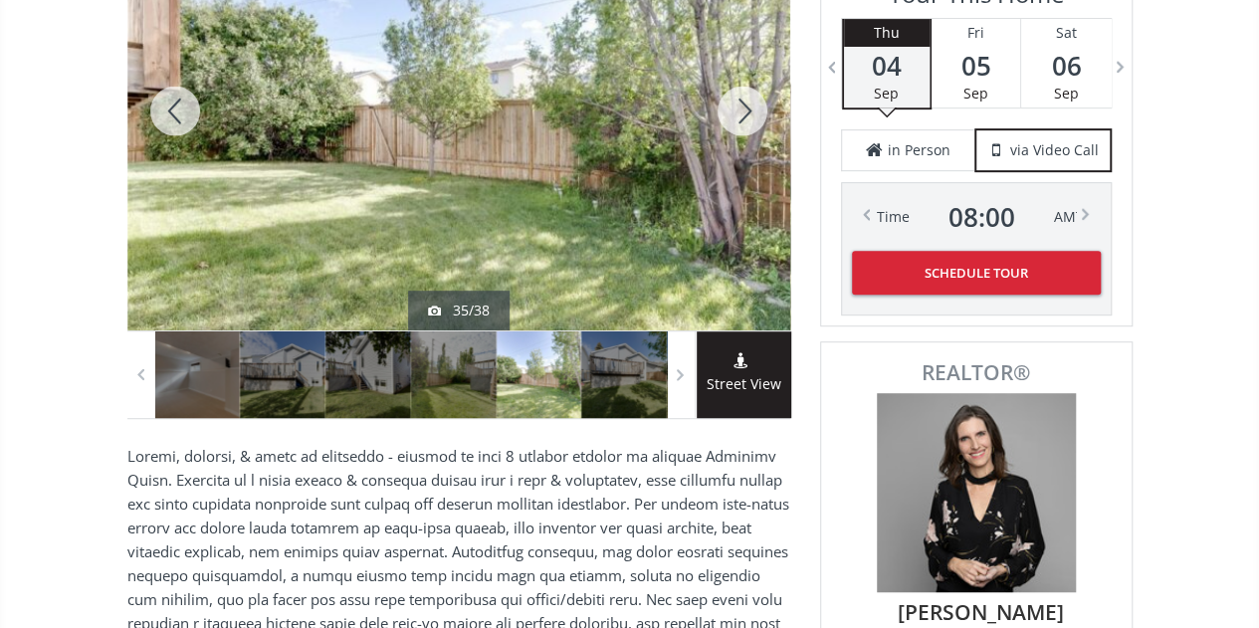
click at [735, 106] on div at bounding box center [743, 110] width 96 height 439
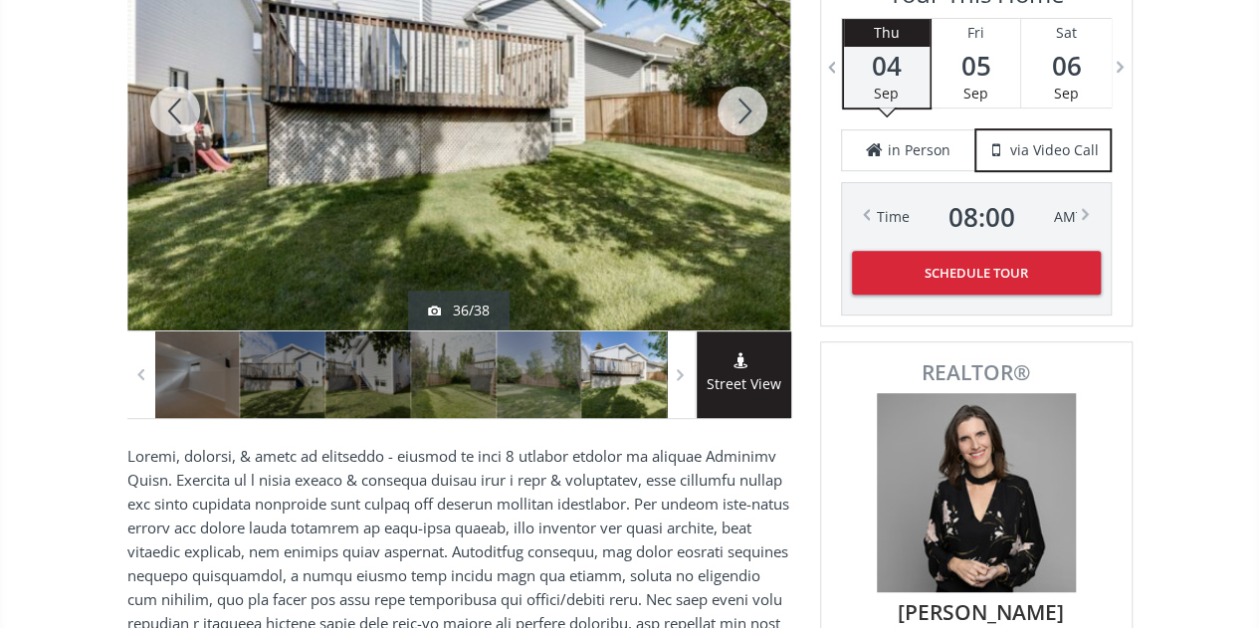
click at [735, 106] on div at bounding box center [743, 110] width 96 height 439
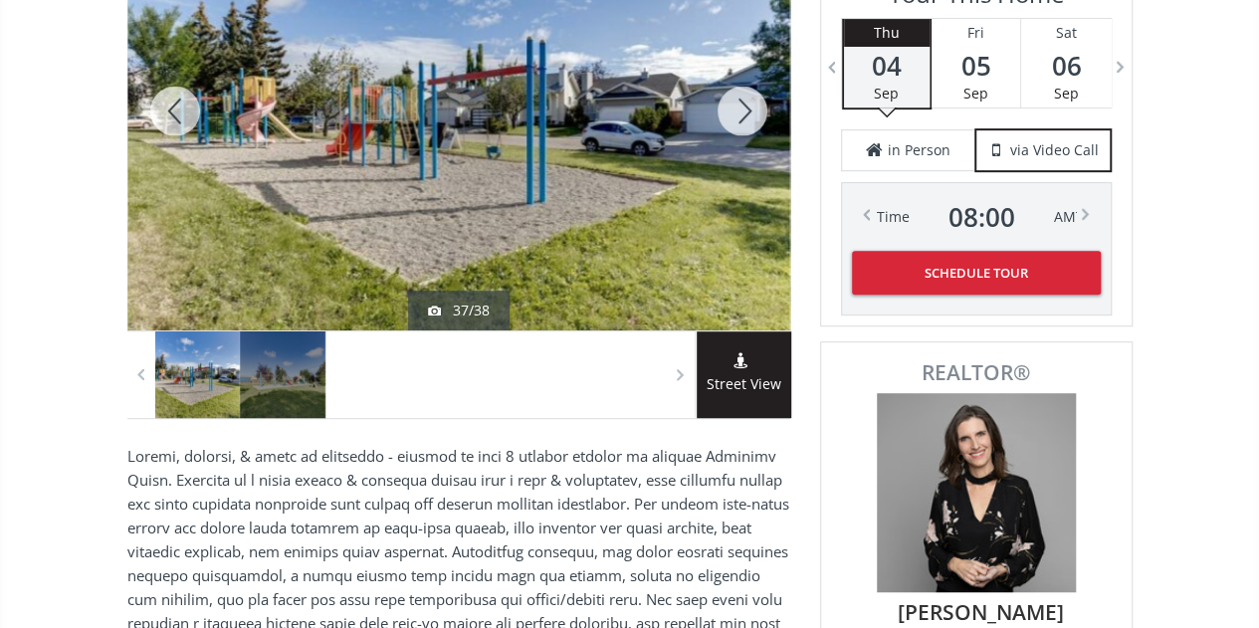
click at [735, 106] on div at bounding box center [743, 110] width 96 height 439
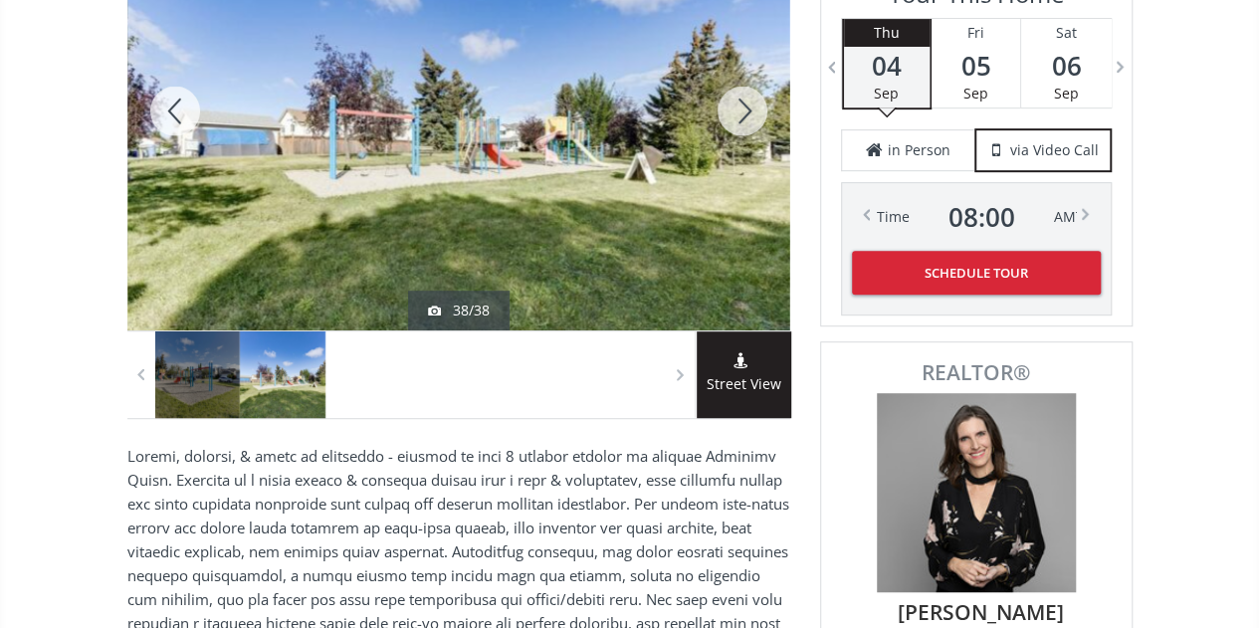
click at [735, 106] on div at bounding box center [743, 110] width 96 height 439
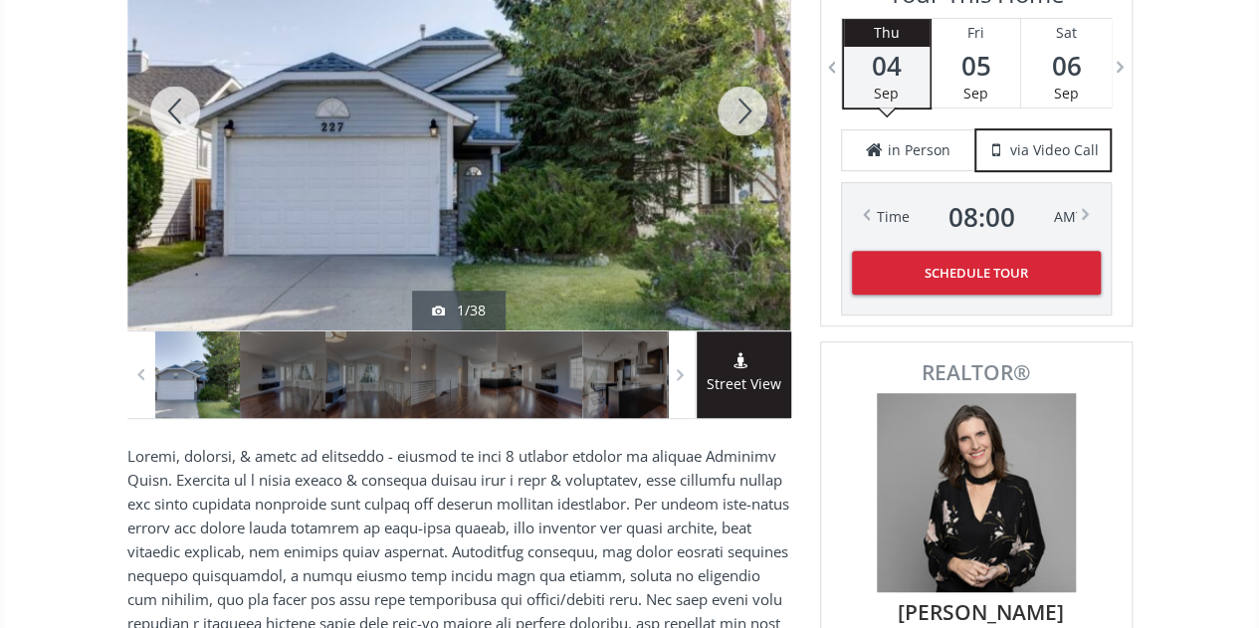
click at [735, 106] on div at bounding box center [743, 110] width 96 height 439
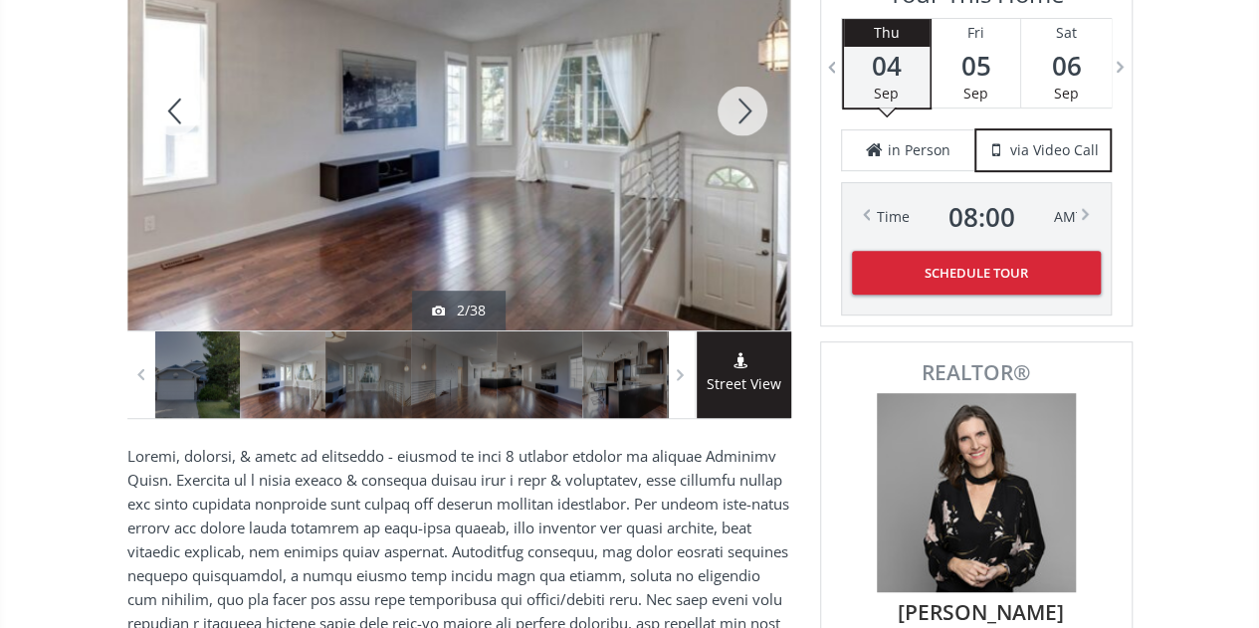
click at [735, 106] on div at bounding box center [743, 110] width 96 height 439
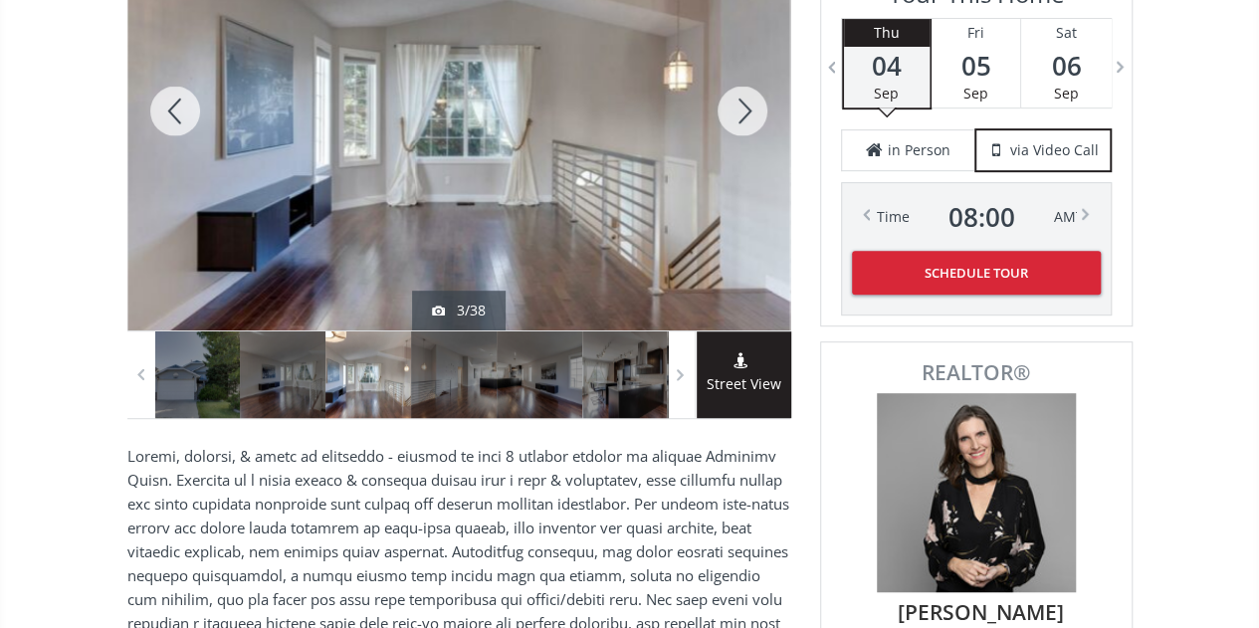
click at [735, 106] on div at bounding box center [743, 110] width 96 height 439
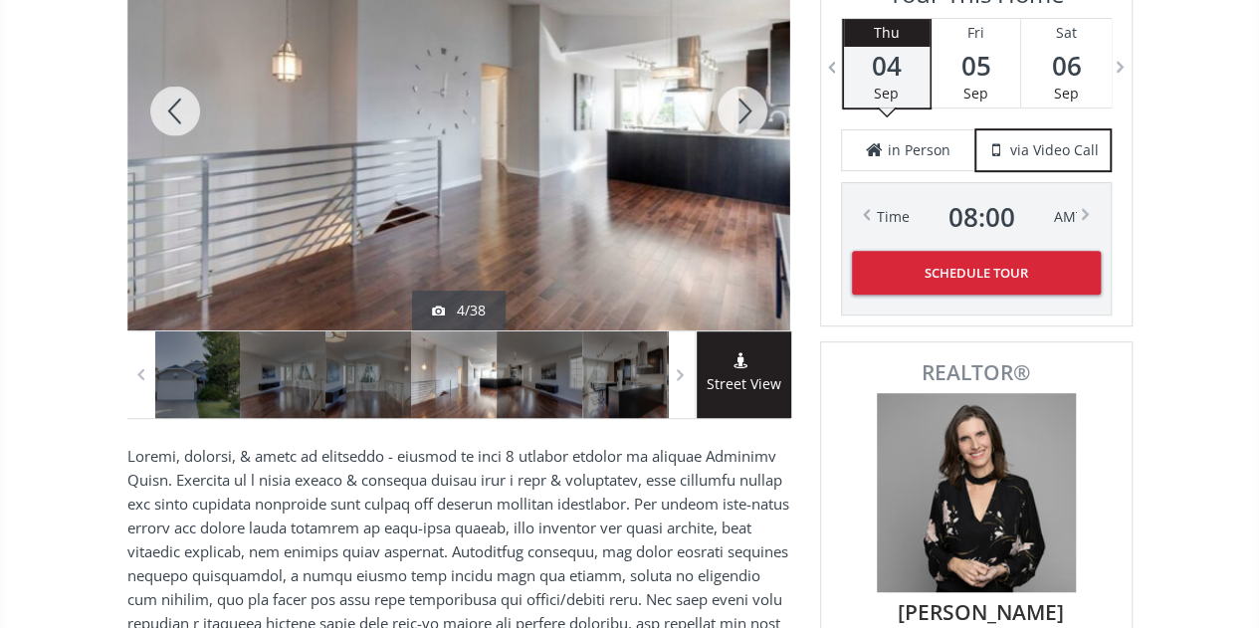
click at [735, 106] on div at bounding box center [743, 110] width 96 height 439
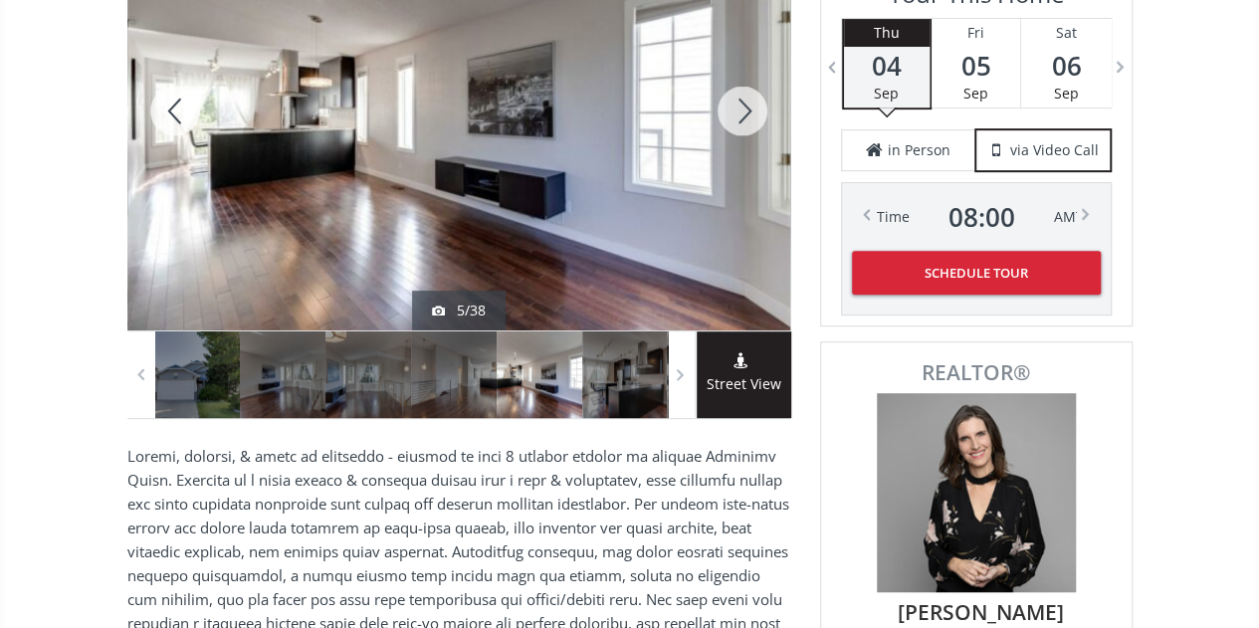
click at [735, 106] on div at bounding box center [743, 110] width 96 height 439
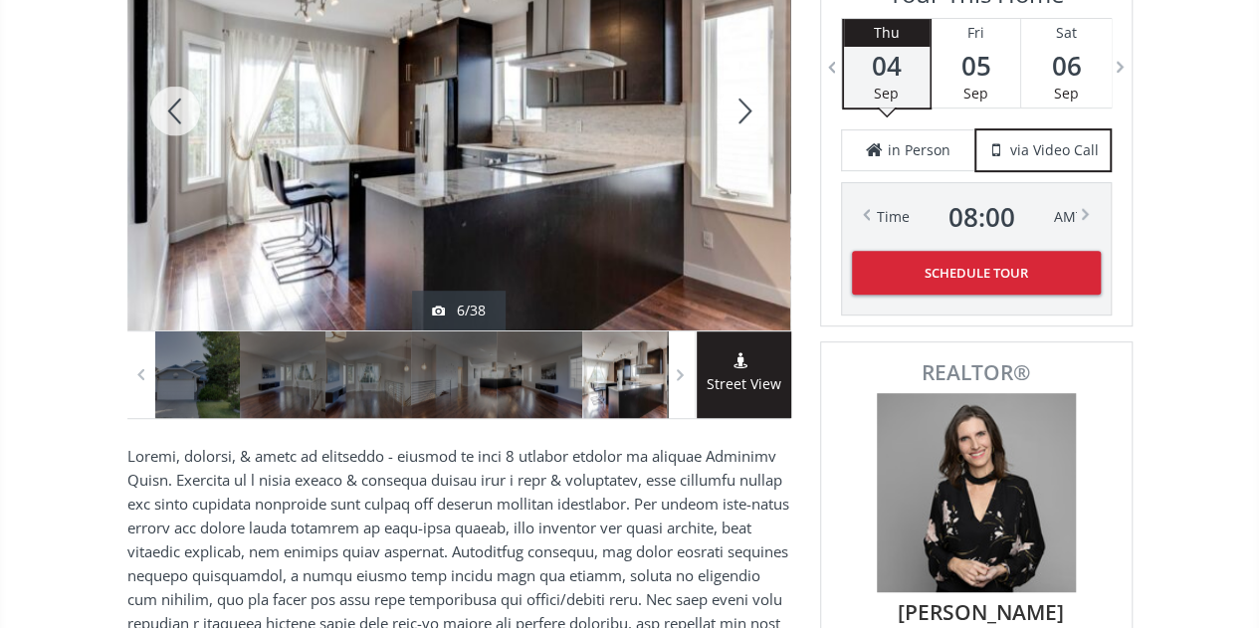
click at [735, 106] on div at bounding box center [743, 110] width 96 height 439
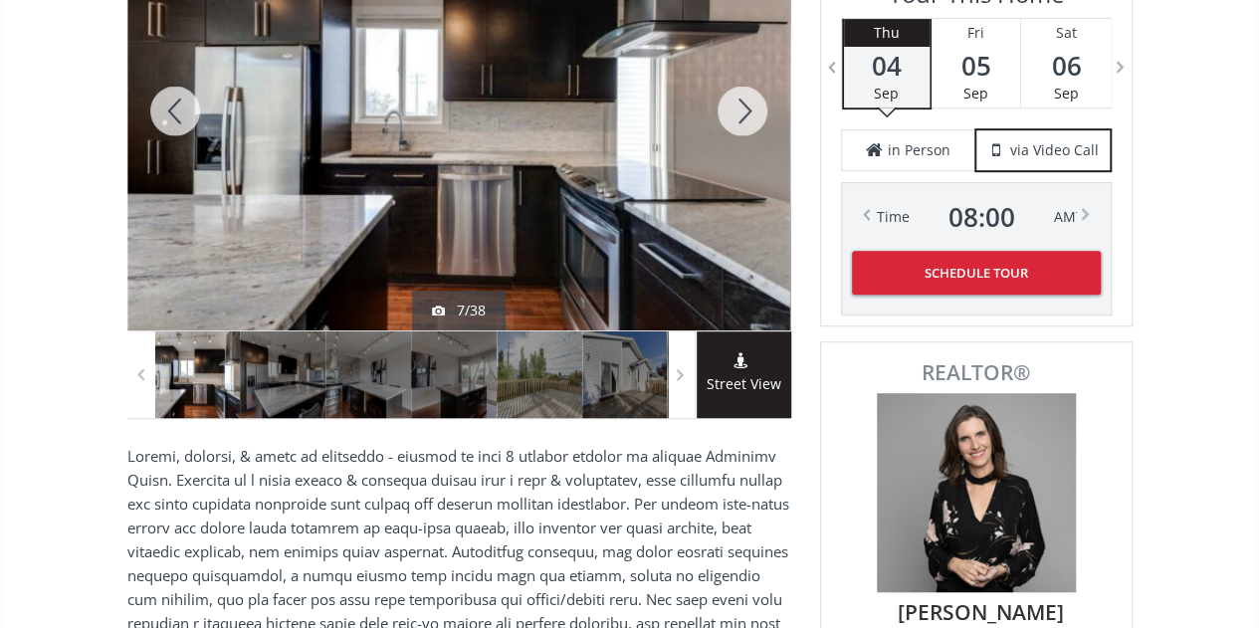
click at [735, 106] on div at bounding box center [743, 110] width 96 height 439
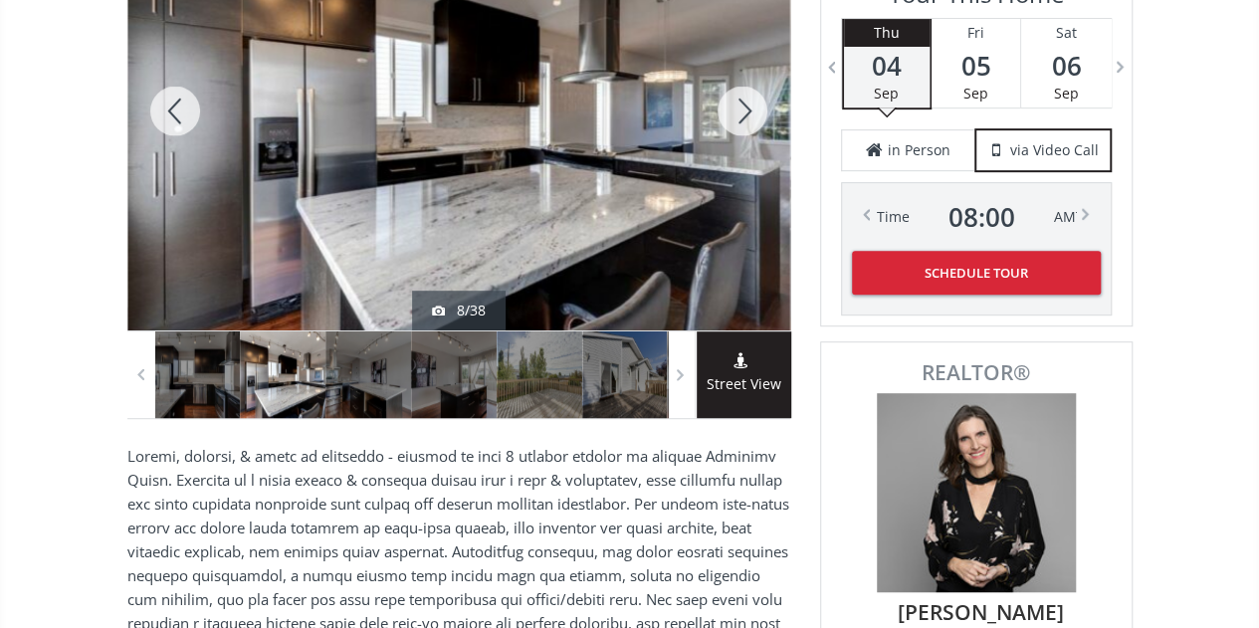
click at [735, 106] on div at bounding box center [743, 110] width 96 height 439
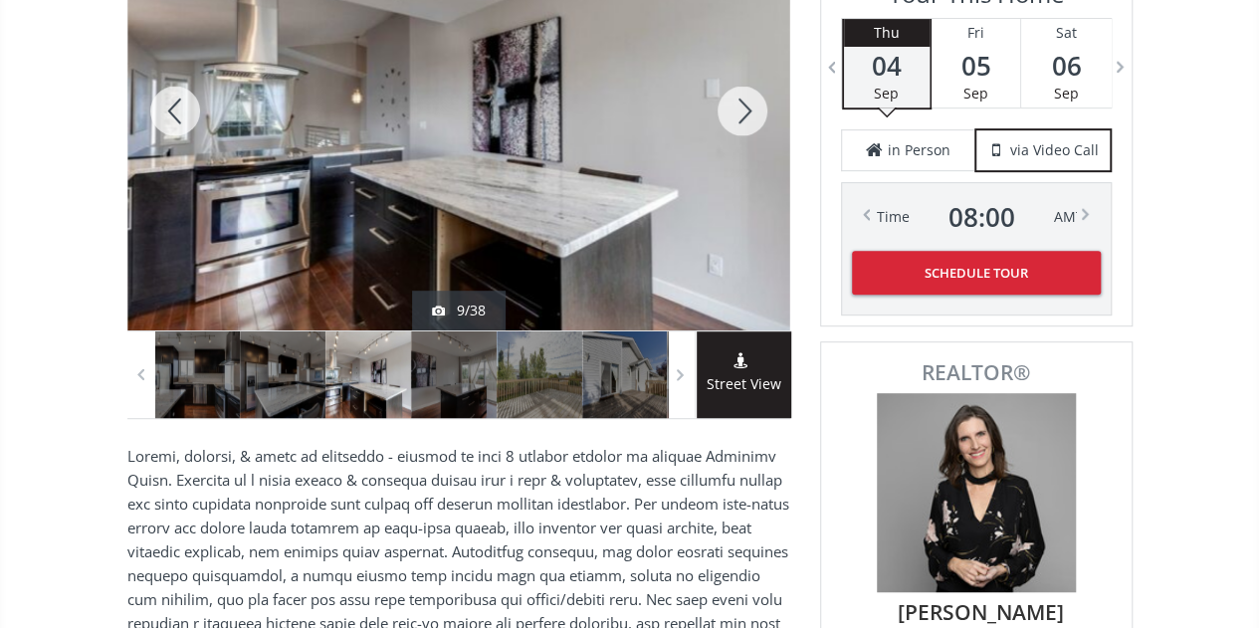
click at [735, 106] on div at bounding box center [743, 110] width 96 height 439
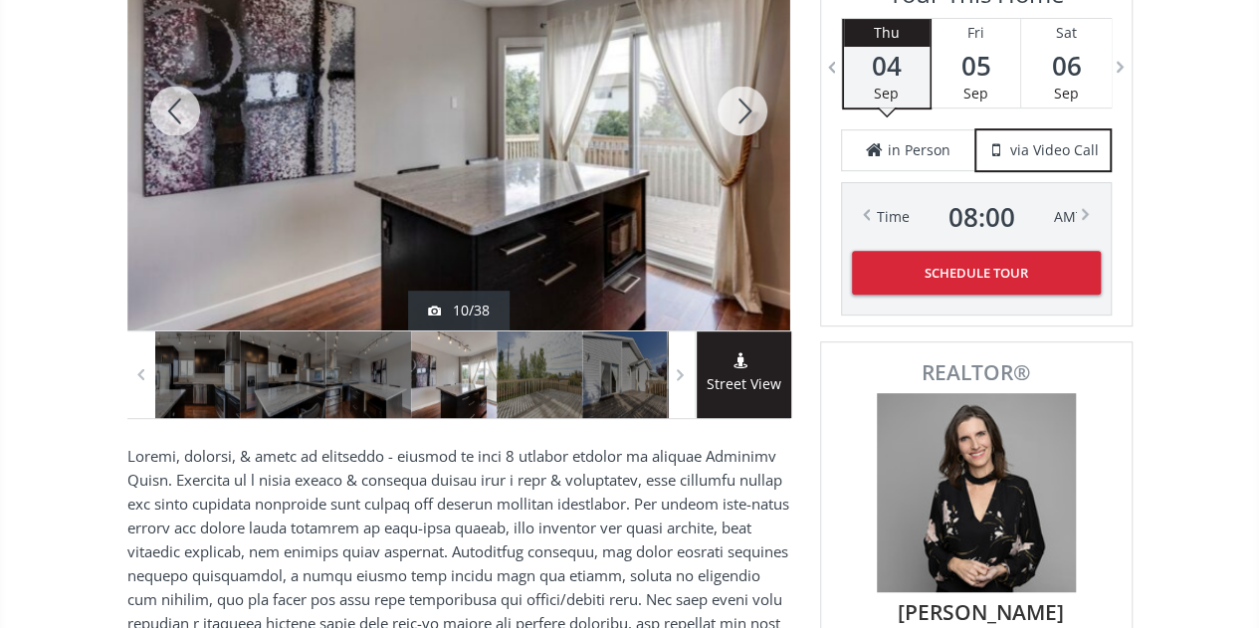
click at [735, 106] on div at bounding box center [743, 110] width 96 height 439
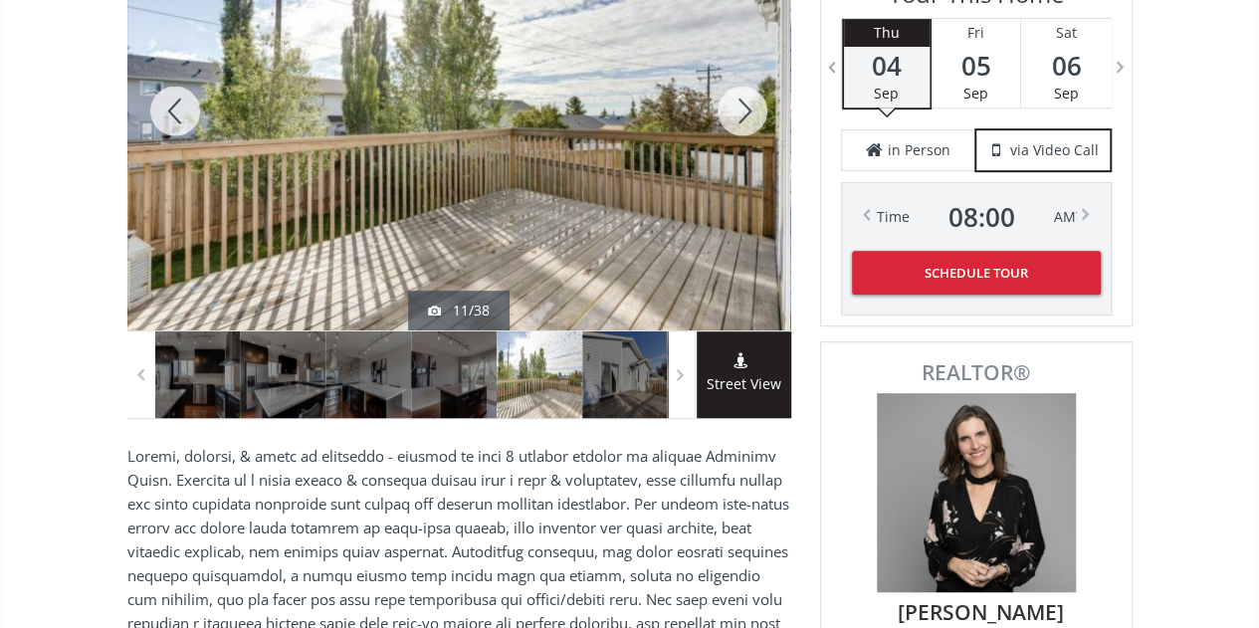
click at [735, 106] on div at bounding box center [743, 110] width 96 height 439
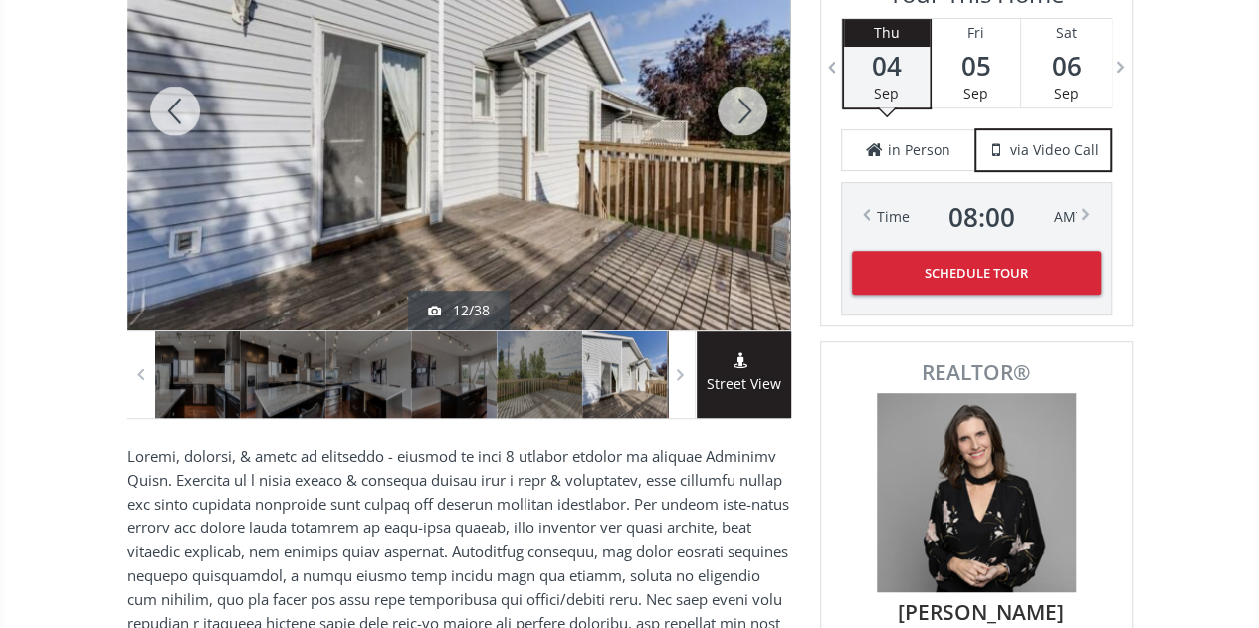
click at [735, 106] on div at bounding box center [743, 110] width 96 height 439
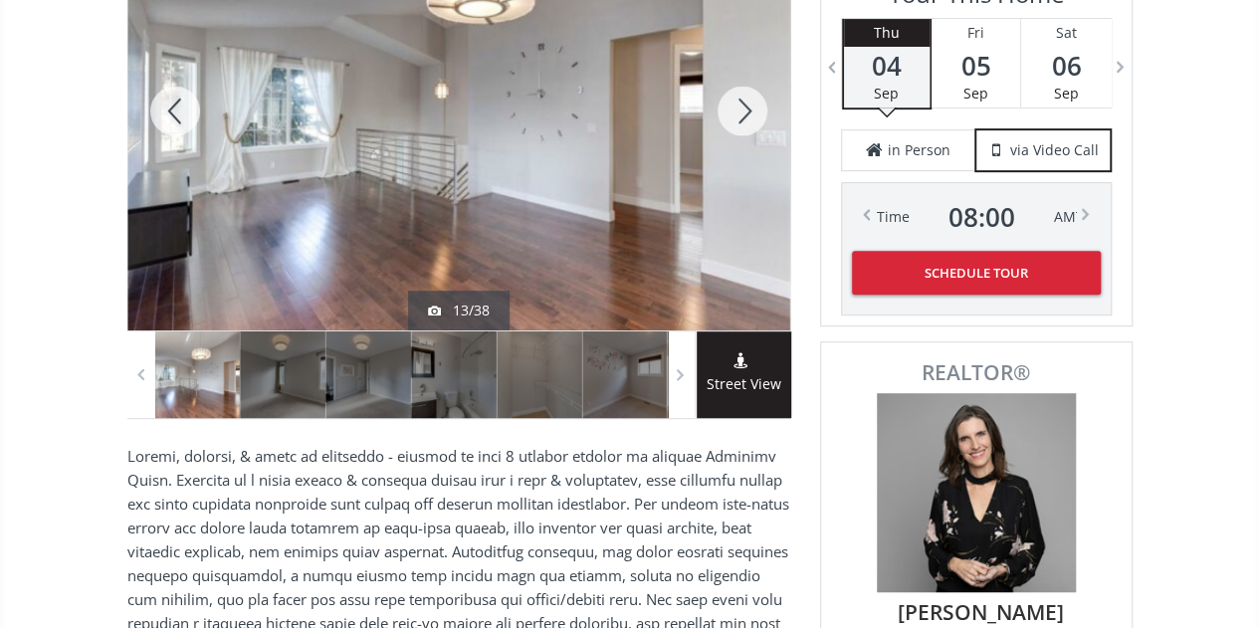
click at [735, 106] on div at bounding box center [743, 110] width 96 height 439
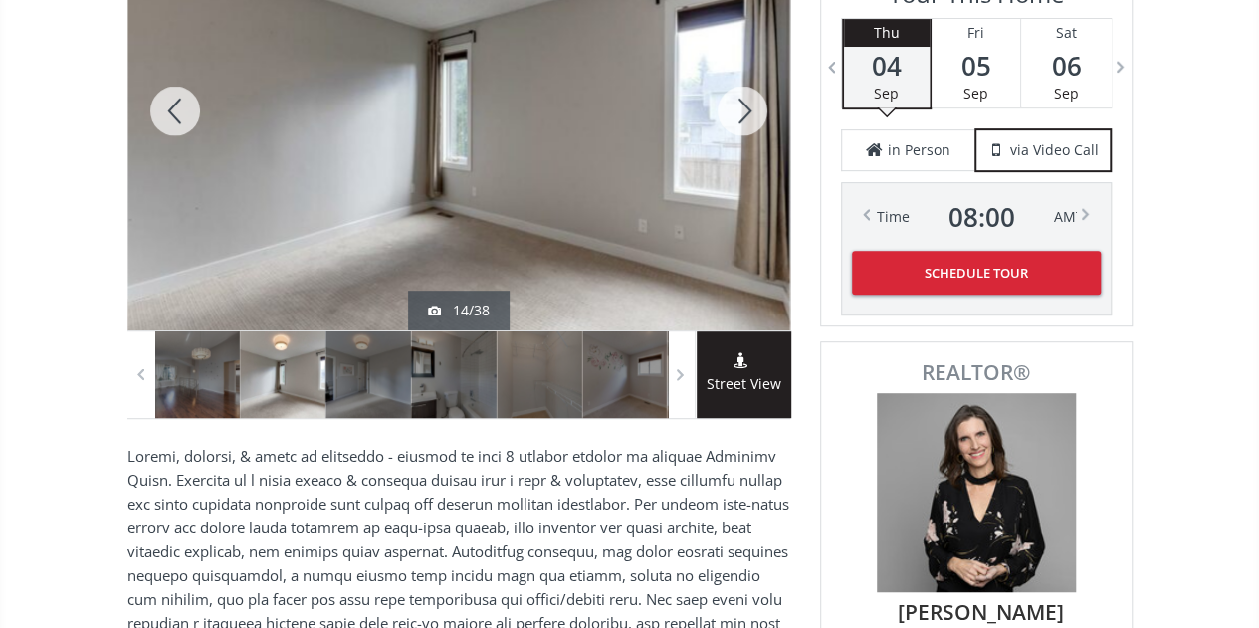
click at [735, 106] on div at bounding box center [743, 110] width 96 height 439
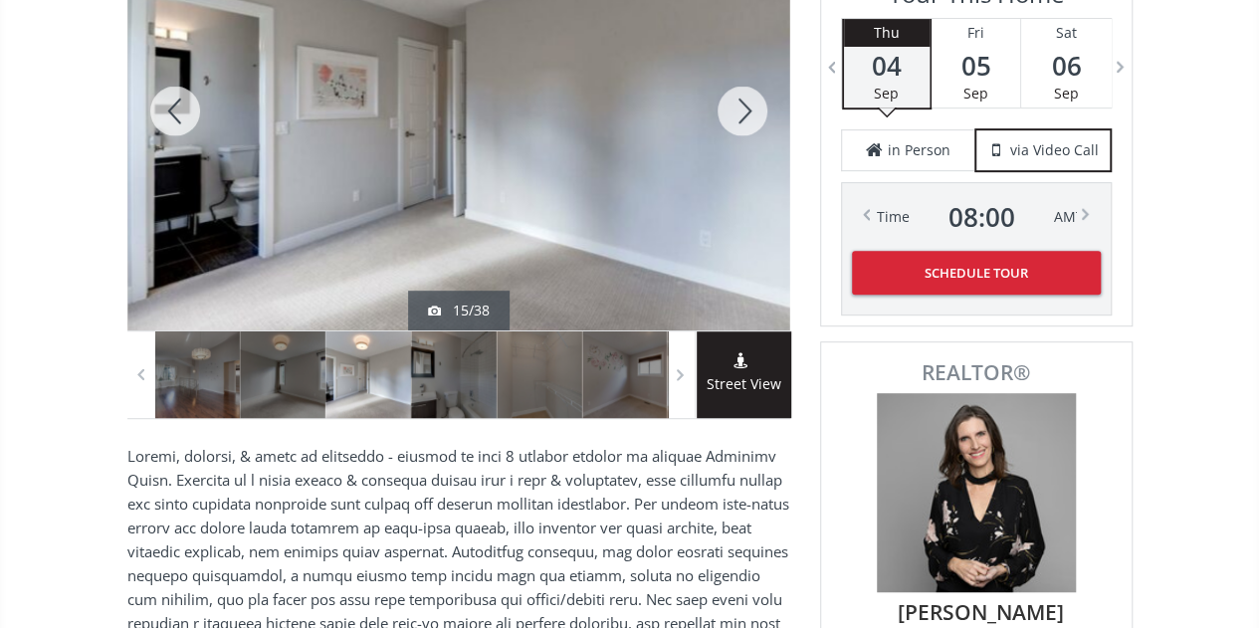
click at [735, 106] on div at bounding box center [743, 110] width 96 height 439
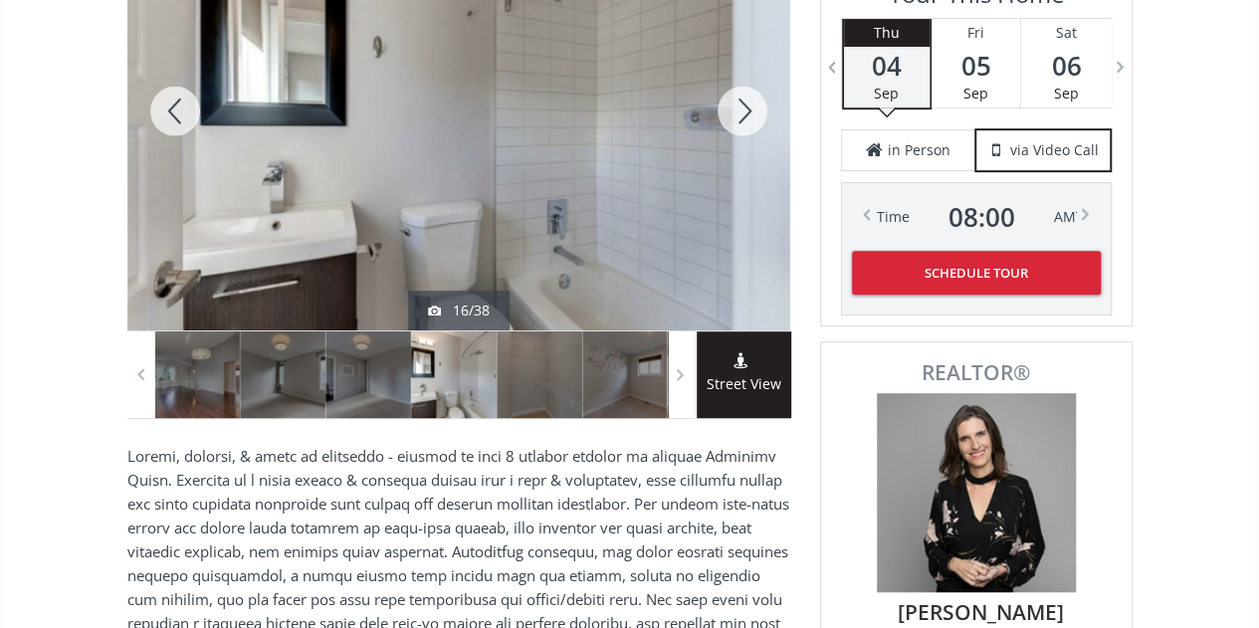
click at [735, 106] on div at bounding box center [743, 110] width 96 height 439
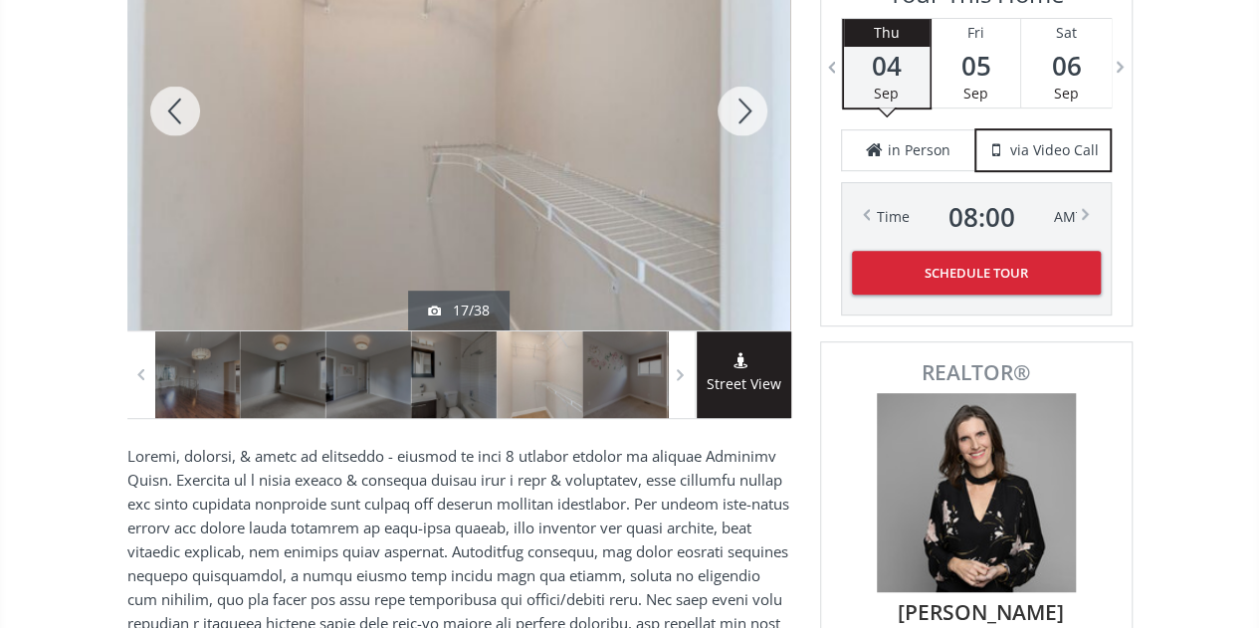
click at [735, 106] on div at bounding box center [743, 110] width 96 height 439
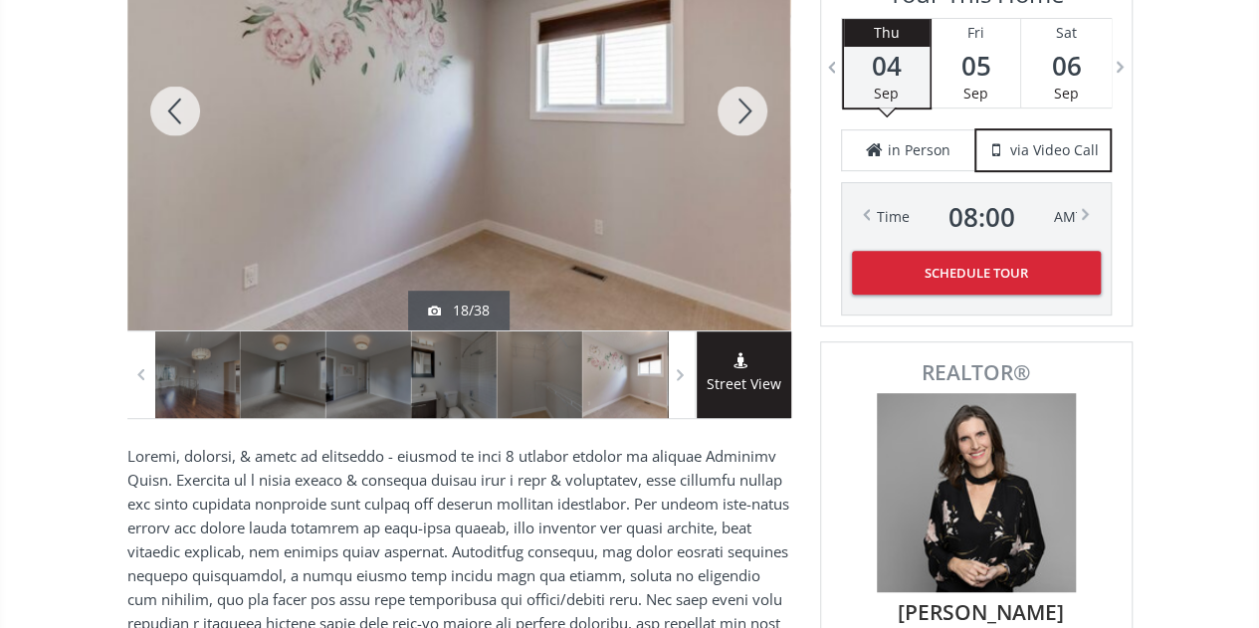
click at [735, 106] on div at bounding box center [743, 110] width 96 height 439
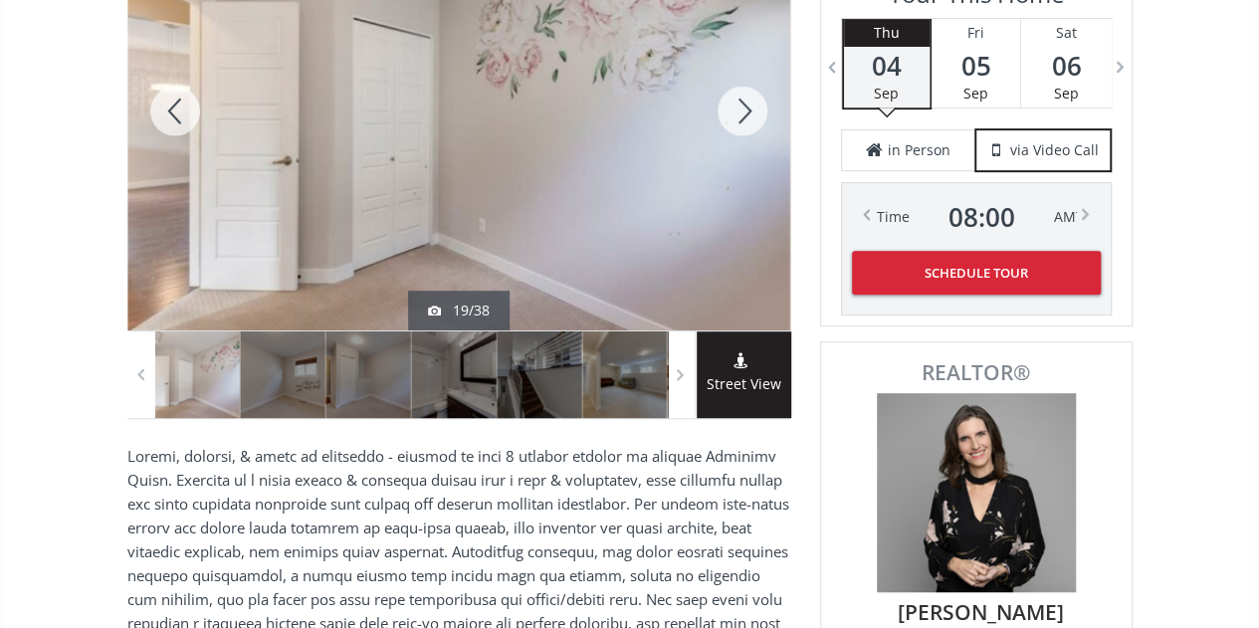
click at [735, 106] on div at bounding box center [743, 110] width 96 height 439
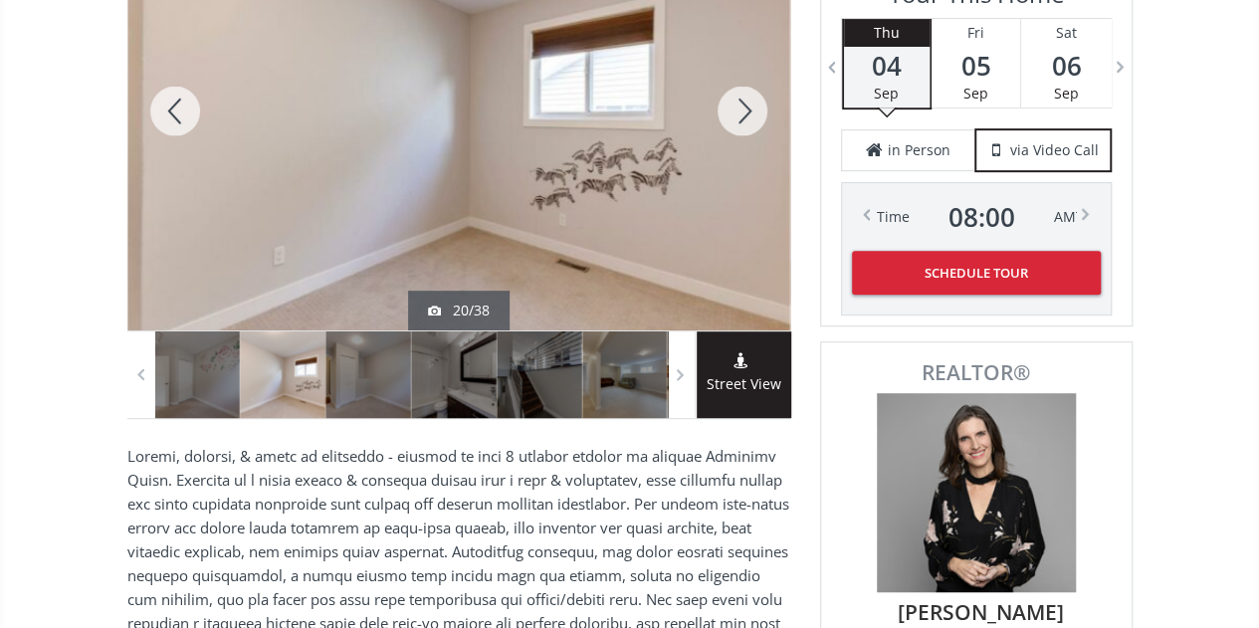
click at [735, 106] on div at bounding box center [743, 110] width 96 height 439
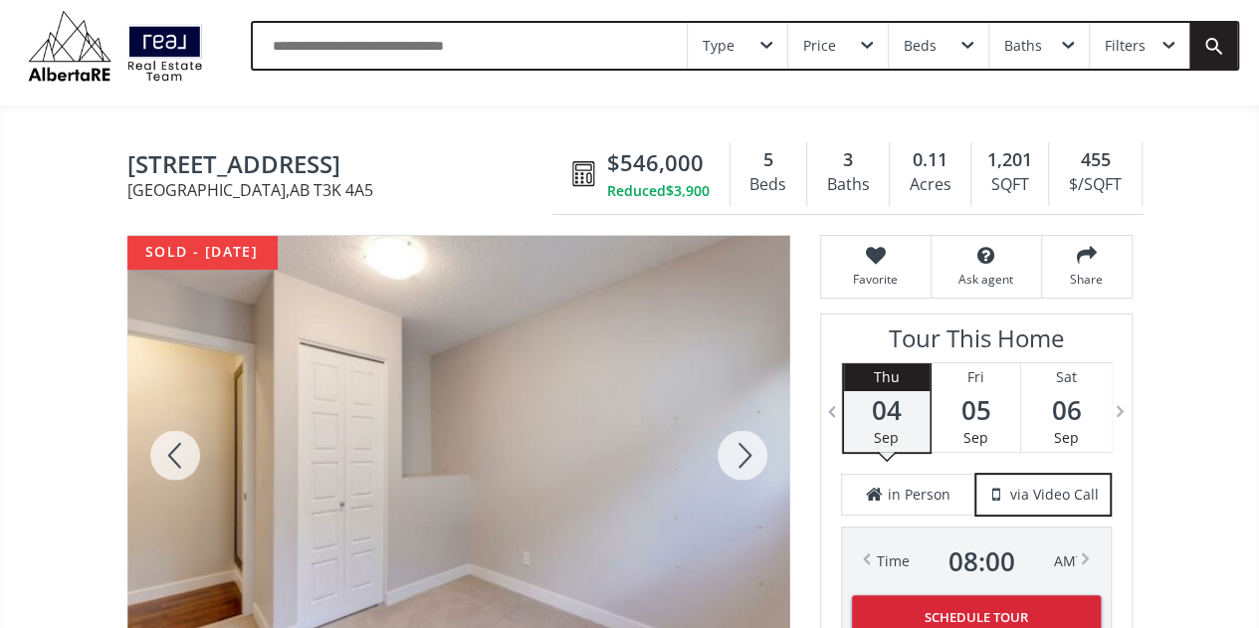
scroll to position [0, 0]
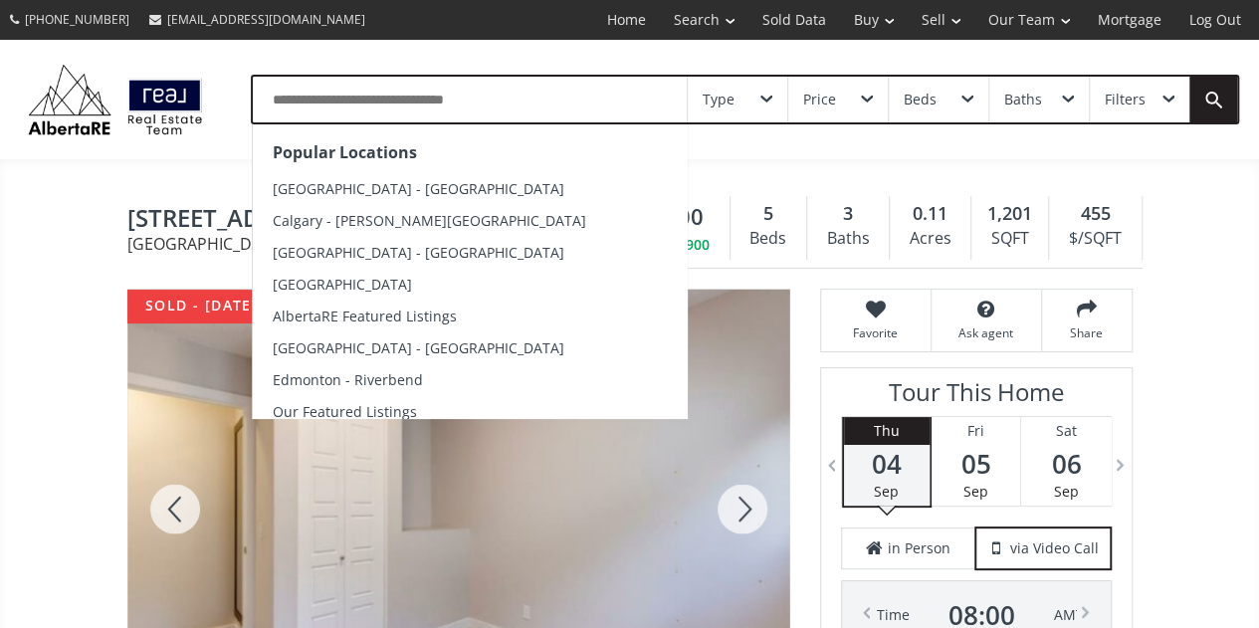
drag, startPoint x: 495, startPoint y: 97, endPoint x: 290, endPoint y: 108, distance: 205.4
click at [290, 108] on input "text" at bounding box center [470, 100] width 434 height 46
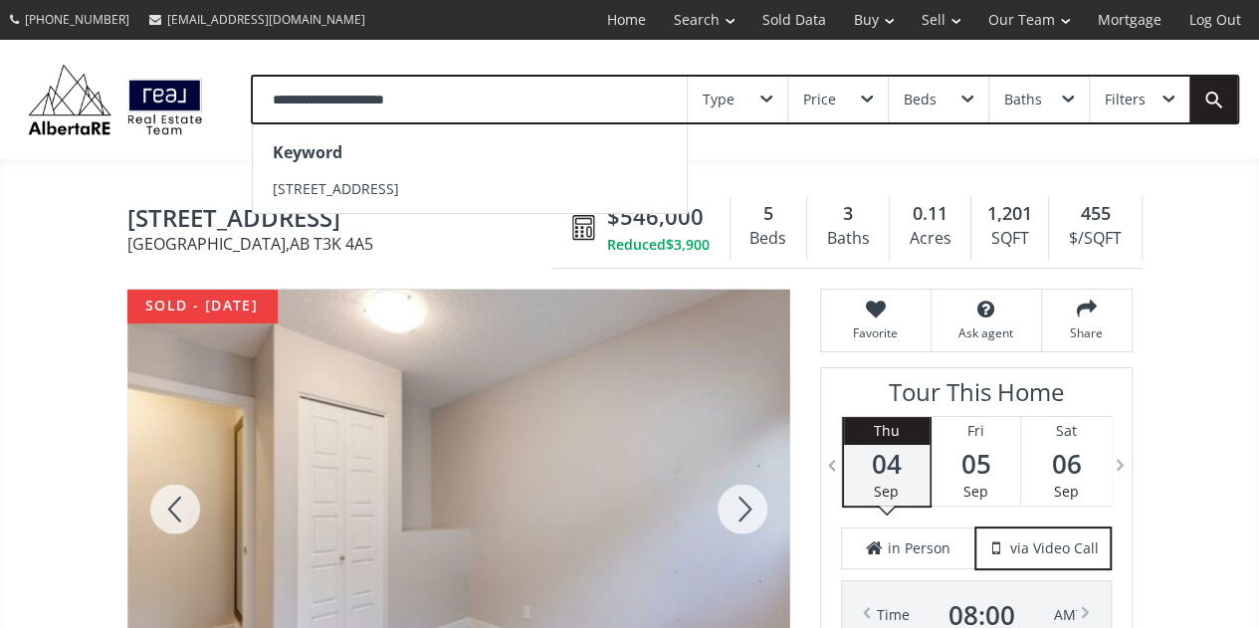
type input "**********"
click at [1218, 98] on link at bounding box center [1214, 100] width 48 height 46
